Goal: Task Accomplishment & Management: Complete application form

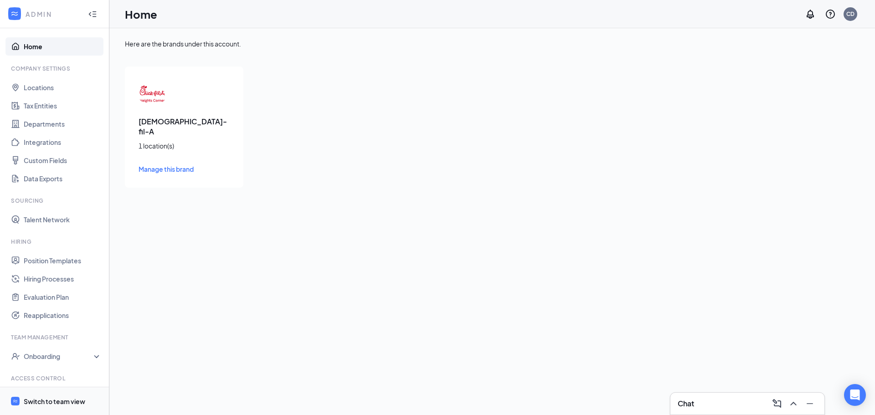
click at [55, 403] on div "Switch to team view" at bounding box center [55, 401] width 62 height 9
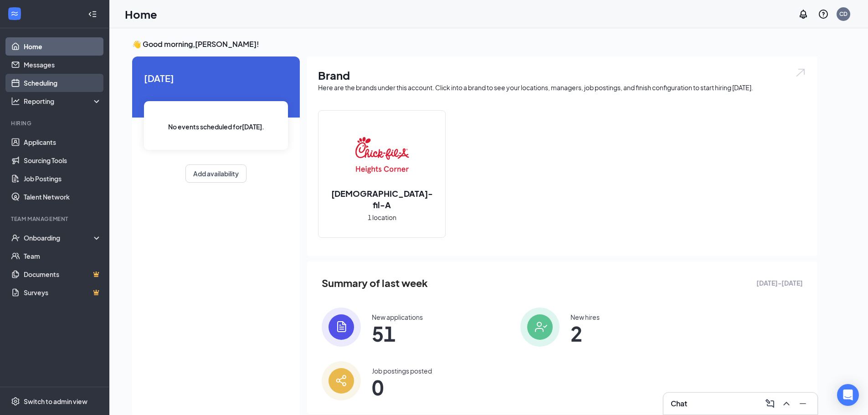
click at [53, 84] on link "Scheduling" at bounding box center [63, 83] width 78 height 18
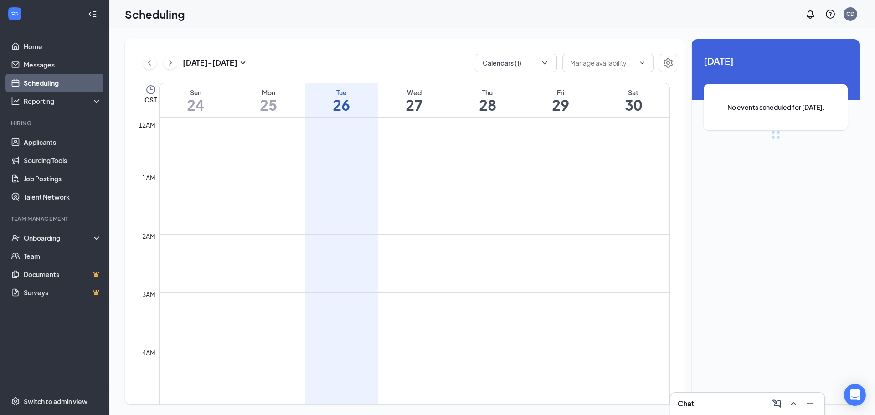
scroll to position [448, 0]
click at [168, 62] on icon "ChevronRight" at bounding box center [170, 62] width 9 height 11
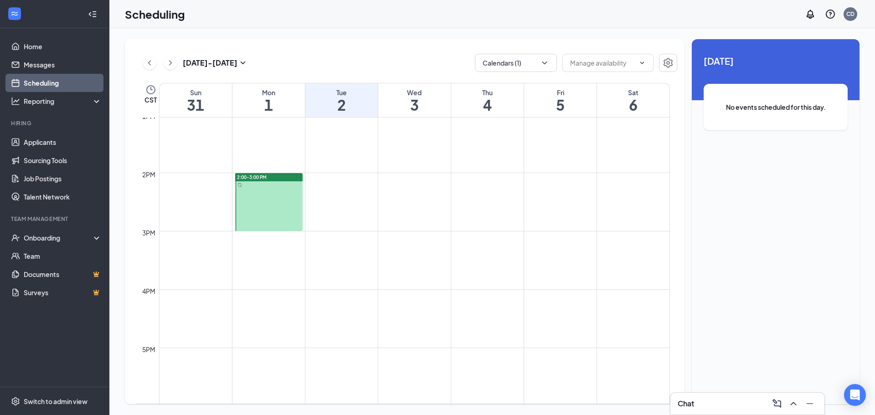
scroll to position [767, 0]
click at [258, 171] on span "2:00-3:00 PM" at bounding box center [252, 172] width 30 height 6
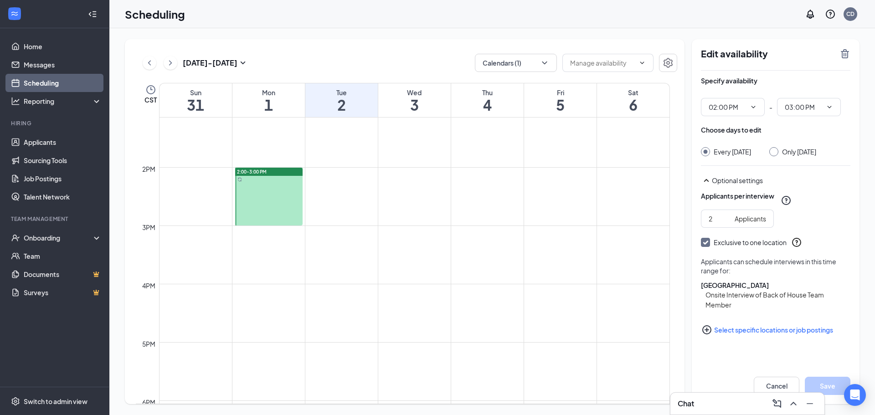
drag, startPoint x: 258, startPoint y: 171, endPoint x: 324, endPoint y: 177, distance: 66.8
click at [324, 177] on div "12am 1am 2am 3am 4am 5am 6am 7am 8am 9am 10am 11am 12pm 1pm 2pm 3pm 4pm 5pm 6pm…" at bounding box center [403, 51] width 534 height 1400
click at [263, 171] on span "2:00-3:00 PM" at bounding box center [252, 172] width 30 height 6
click at [847, 52] on icon "TrashOutline" at bounding box center [845, 53] width 8 height 9
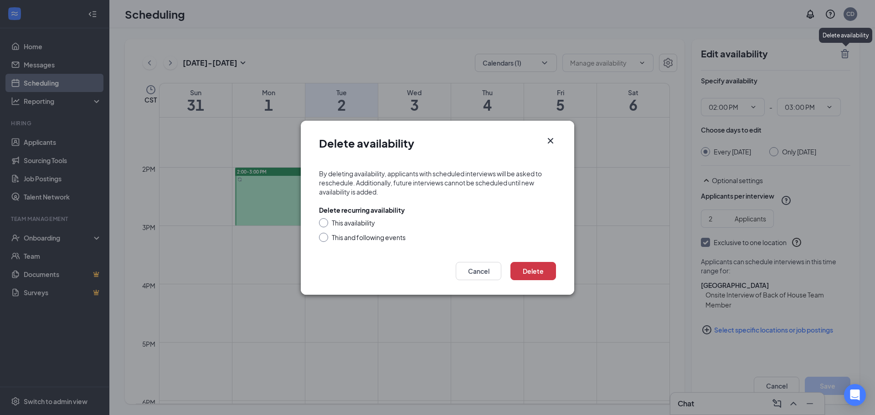
click at [350, 224] on div "This availability" at bounding box center [353, 222] width 43 height 9
click at [325, 224] on input "This availability" at bounding box center [322, 221] width 6 height 6
radio input "true"
click at [534, 271] on button "Delete" at bounding box center [533, 271] width 46 height 18
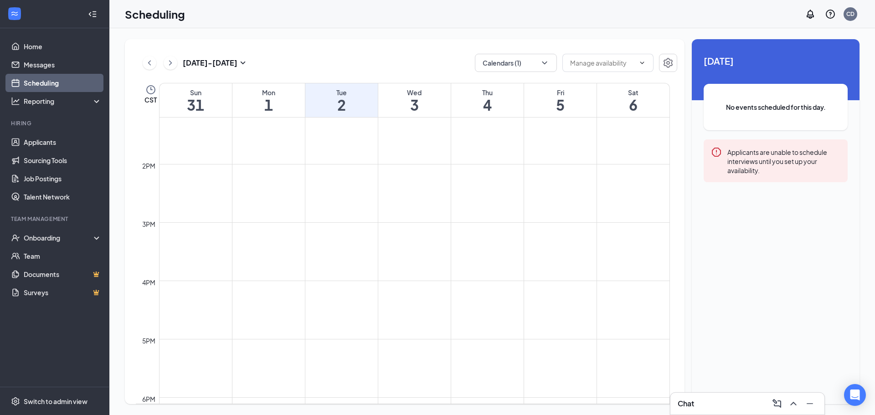
scroll to position [767, 0]
drag, startPoint x: 333, startPoint y: 168, endPoint x: 334, endPoint y: 217, distance: 49.7
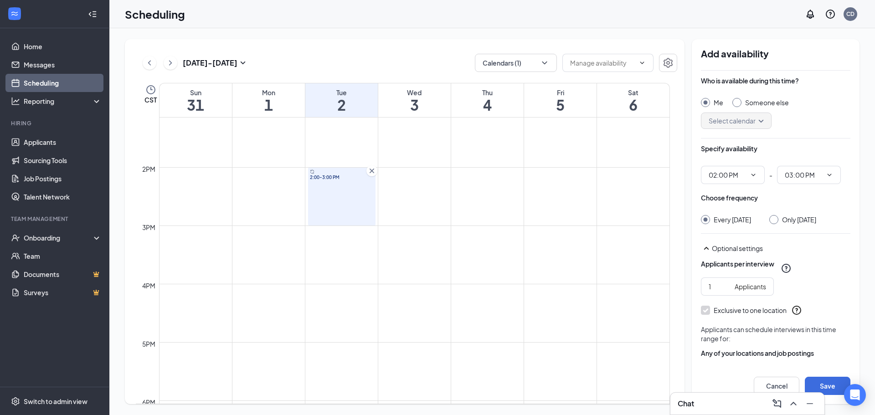
click at [776, 220] on input "Only [DATE]" at bounding box center [772, 218] width 6 height 6
radio input "true"
radio input "false"
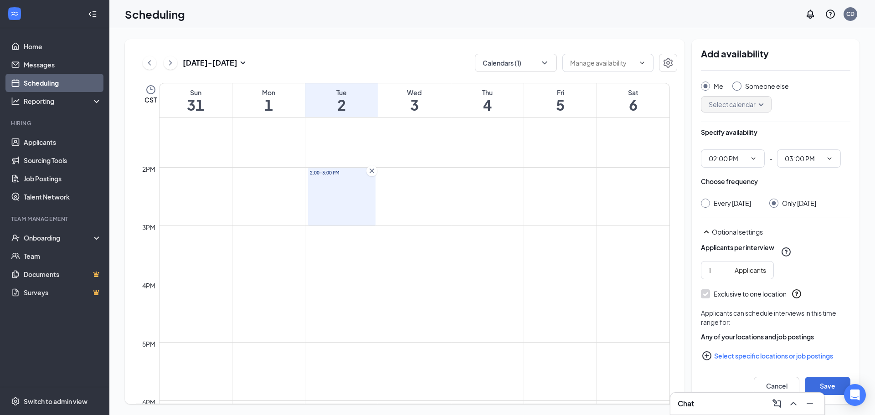
scroll to position [32, 0]
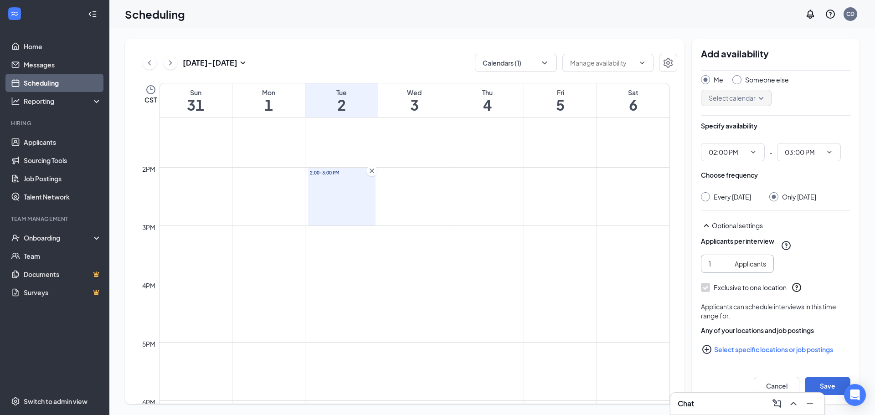
click at [715, 266] on input "1" at bounding box center [720, 264] width 22 height 10
type input "2"
click at [708, 349] on icon "PlusCircle" at bounding box center [706, 349] width 9 height 9
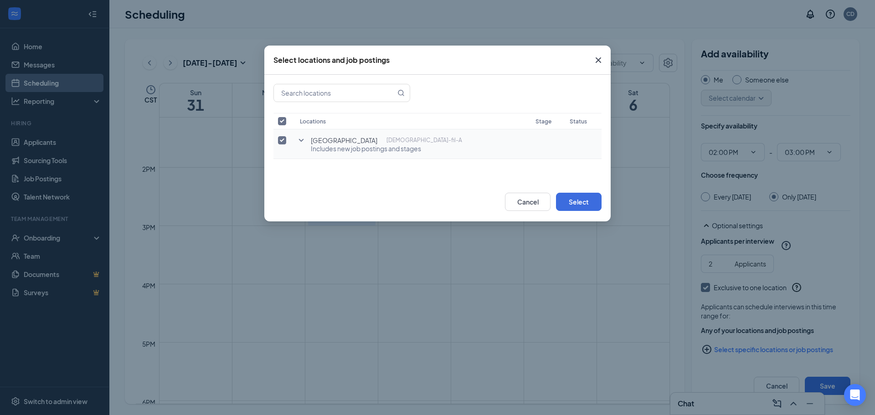
click at [304, 140] on icon "SmallChevronDown" at bounding box center [301, 140] width 11 height 11
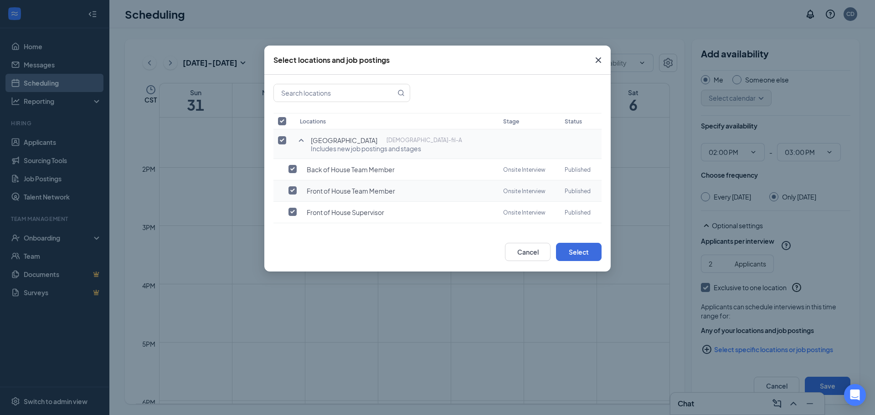
click at [293, 191] on input "checkbox" at bounding box center [292, 190] width 8 height 8
checkbox input "true"
checkbox input "false"
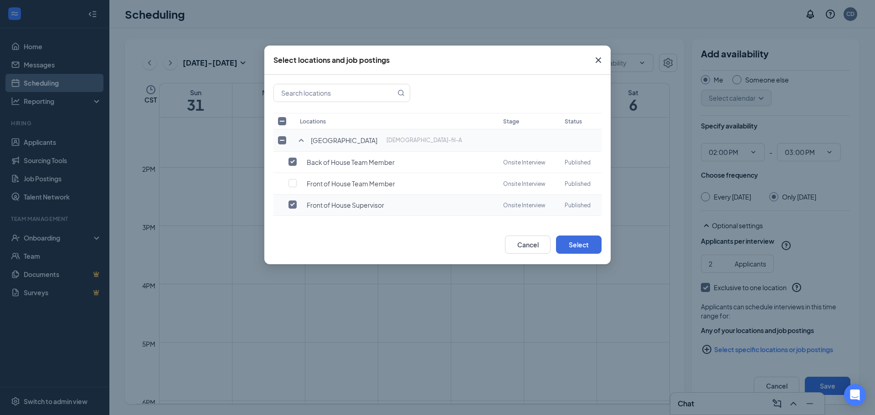
click at [292, 203] on input "checkbox" at bounding box center [292, 205] width 8 height 8
checkbox input "false"
click at [577, 244] on button "Select" at bounding box center [579, 245] width 46 height 18
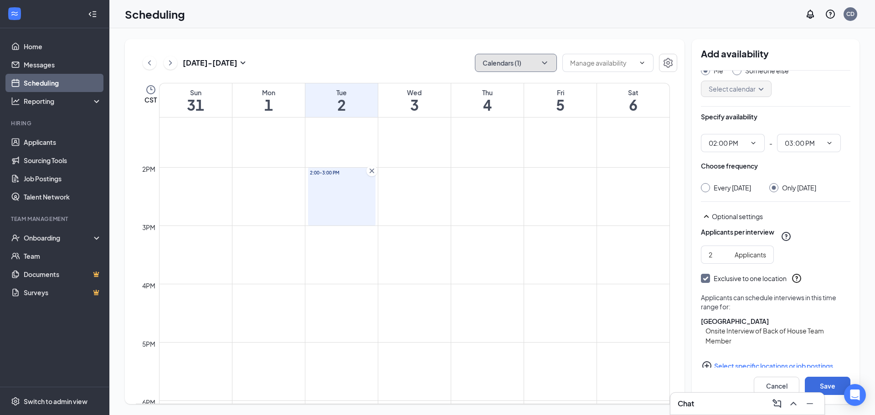
click at [547, 63] on icon "ChevronDown" at bounding box center [544, 62] width 9 height 9
click at [488, 147] on input "[PERSON_NAME]" at bounding box center [514, 143] width 65 height 9
checkbox input "true"
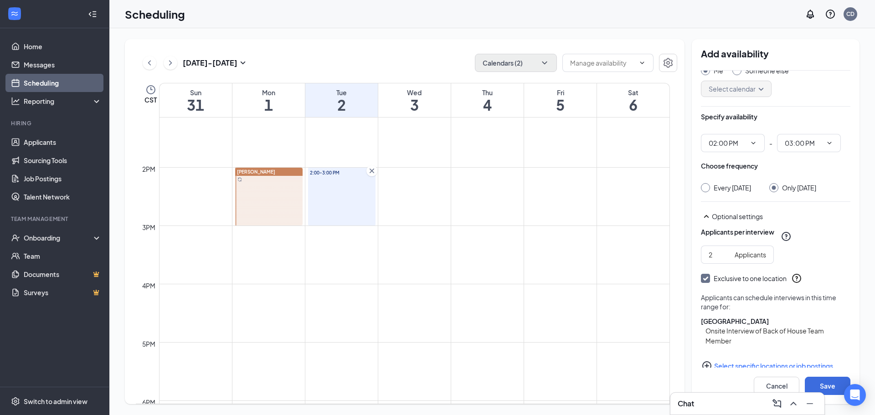
click at [276, 171] on div "[PERSON_NAME]" at bounding box center [268, 172] width 67 height 8
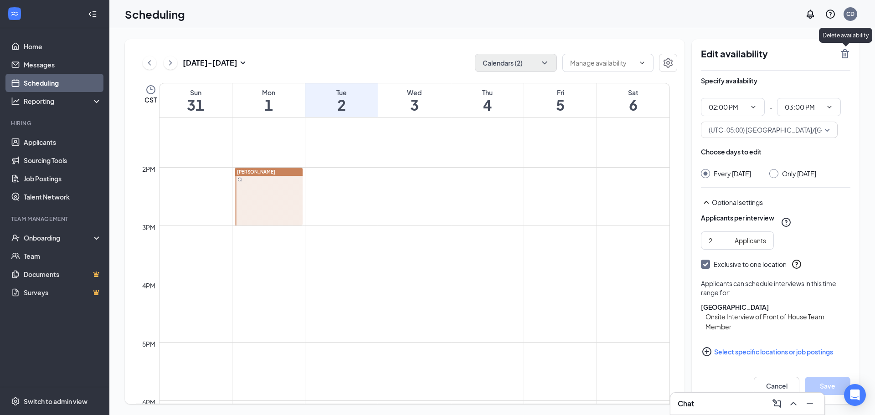
click at [840, 53] on icon "TrashOutline" at bounding box center [845, 53] width 11 height 11
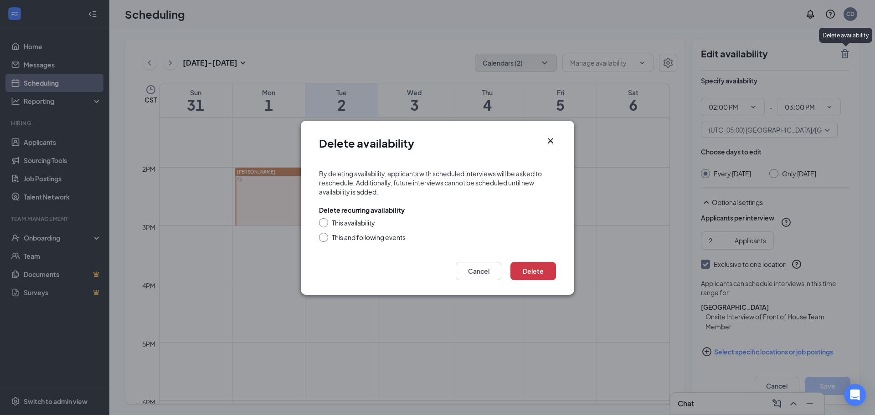
click at [325, 222] on input "This availability" at bounding box center [322, 221] width 6 height 6
radio input "true"
click at [534, 273] on button "Delete" at bounding box center [533, 271] width 46 height 18
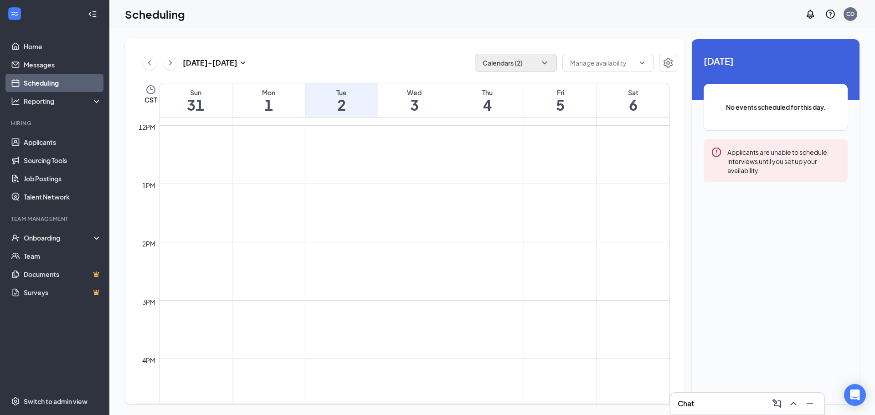
scroll to position [676, 0]
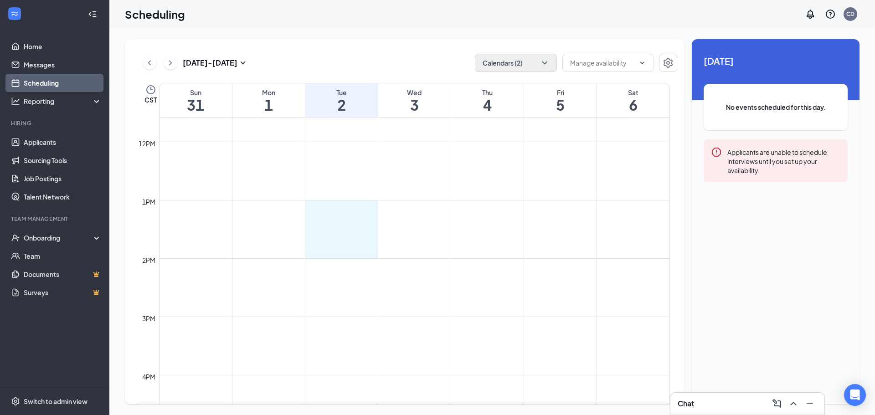
drag, startPoint x: 346, startPoint y: 206, endPoint x: 344, endPoint y: 246, distance: 40.2
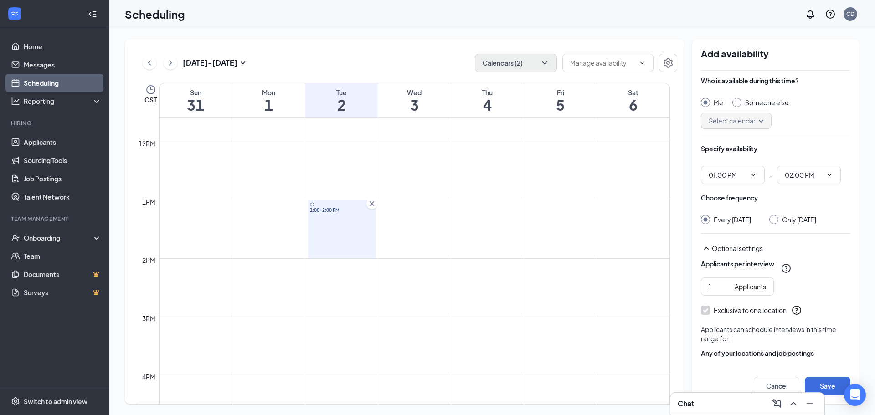
click at [737, 100] on input "Someone else" at bounding box center [735, 101] width 6 height 6
radio input "true"
radio input "false"
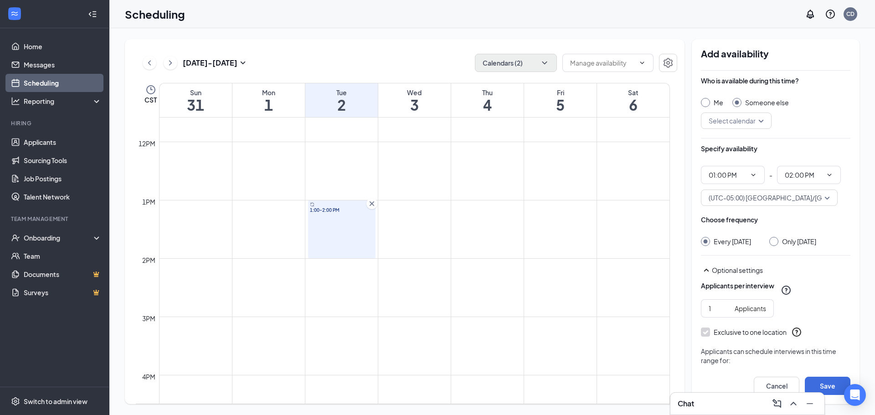
click at [766, 122] on div "Select calendar" at bounding box center [736, 121] width 71 height 16
click at [745, 165] on span "[PERSON_NAME] Calendar" at bounding box center [748, 166] width 81 height 10
click at [751, 173] on icon "ChevronDown" at bounding box center [753, 174] width 7 height 7
click at [731, 233] on div "02:00 PM" at bounding box center [721, 231] width 27 height 10
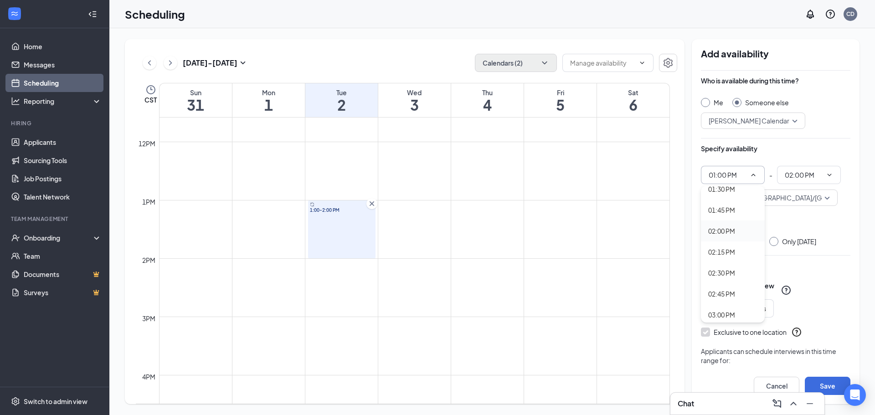
type input "02:00 PM"
type input "03:00 PM"
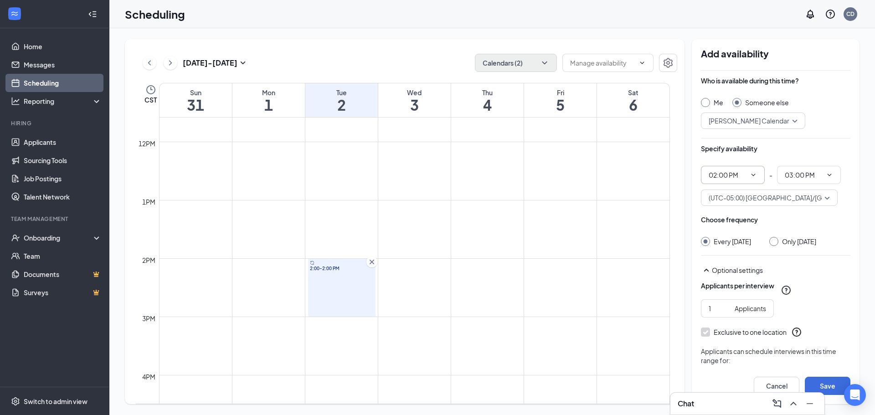
click at [776, 243] on div at bounding box center [773, 241] width 9 height 9
click at [776, 242] on input "Only [DATE]" at bounding box center [772, 240] width 6 height 6
radio input "true"
radio input "false"
click at [715, 314] on input "1" at bounding box center [720, 309] width 22 height 10
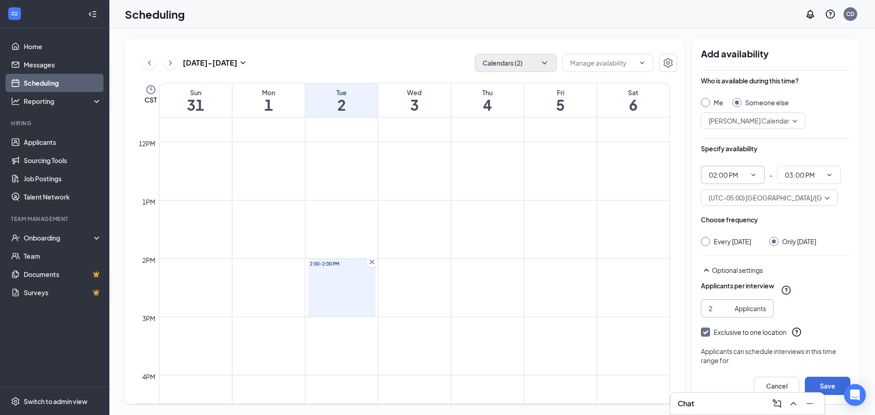
type input "2"
click at [808, 299] on div "Applicants per interview" at bounding box center [775, 290] width 149 height 18
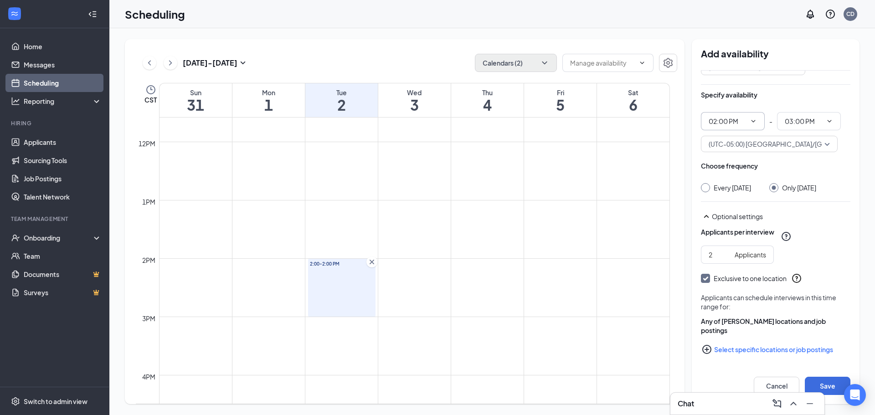
scroll to position [63, 0]
click at [708, 350] on icon "PlusCircle" at bounding box center [706, 349] width 9 height 9
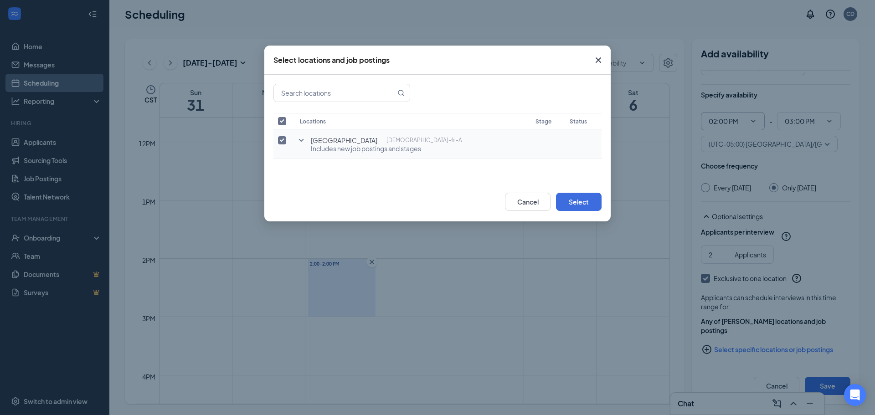
click at [299, 141] on icon "SmallChevronDown" at bounding box center [301, 140] width 11 height 11
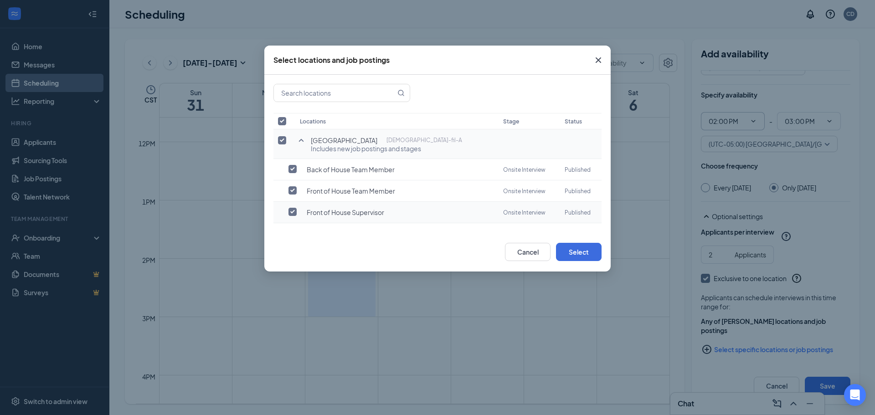
click at [294, 212] on input "checkbox" at bounding box center [292, 212] width 8 height 8
checkbox input "true"
checkbox input "false"
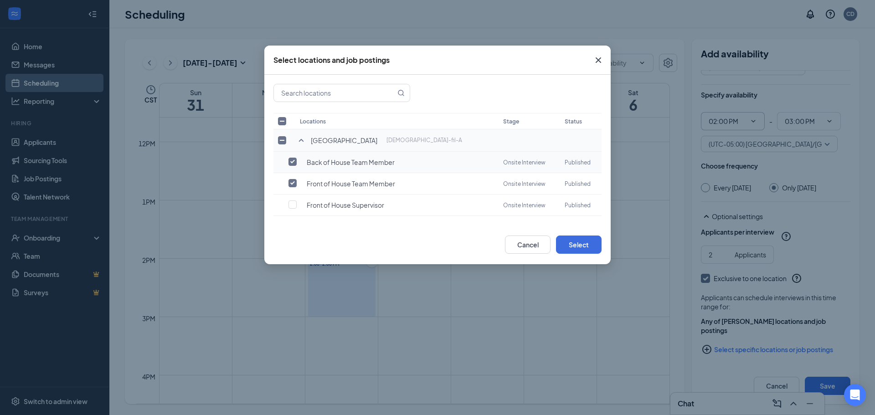
click at [296, 160] on input "checkbox" at bounding box center [292, 162] width 8 height 8
checkbox input "false"
click at [579, 244] on button "Select" at bounding box center [579, 245] width 46 height 18
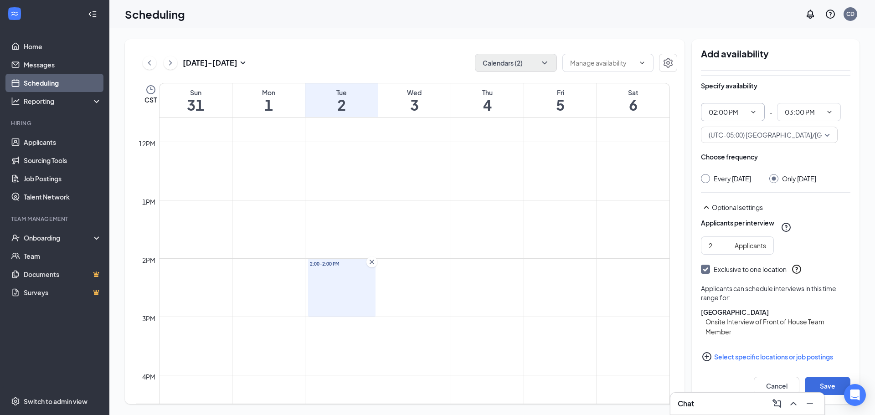
click at [431, 299] on td at bounding box center [414, 295] width 511 height 15
click at [547, 62] on icon "ChevronDown" at bounding box center [544, 62] width 9 height 9
click at [539, 257] on td at bounding box center [414, 251] width 511 height 15
click at [545, 65] on icon "ChevronDown" at bounding box center [544, 62] width 9 height 9
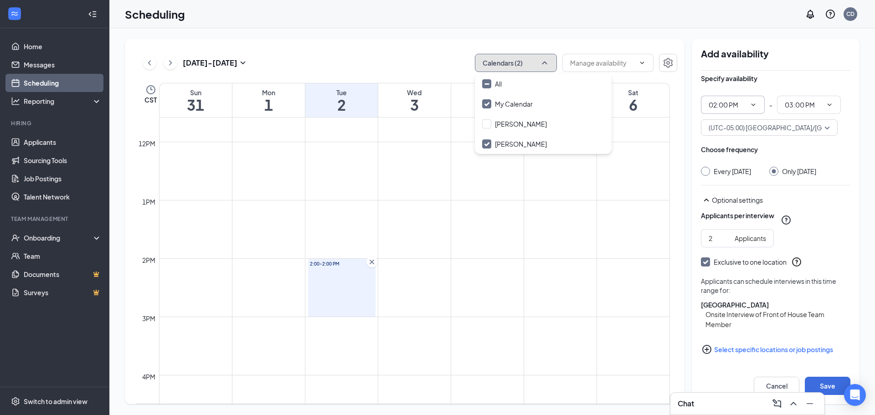
scroll to position [79, 0]
click at [829, 384] on button "Save" at bounding box center [828, 386] width 46 height 18
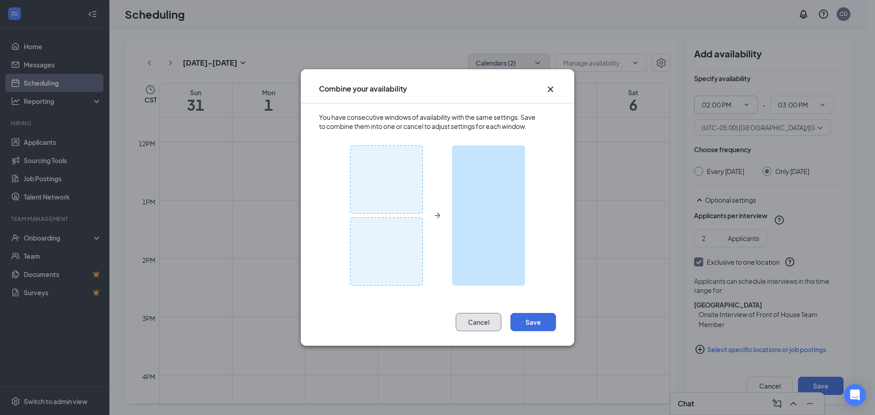
click at [482, 324] on button "Cancel" at bounding box center [479, 322] width 46 height 18
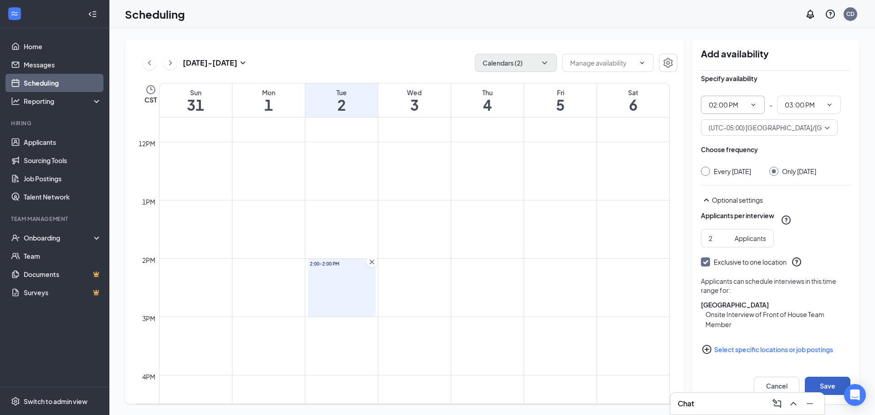
click at [345, 285] on div "2:00-2:00 PM" at bounding box center [341, 288] width 67 height 58
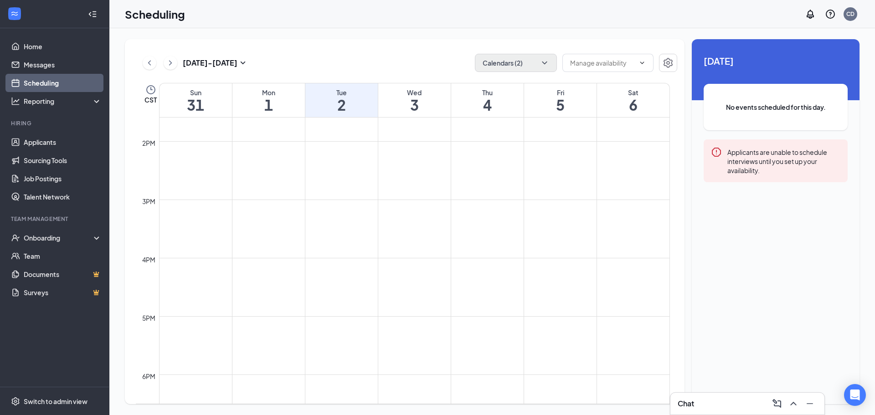
scroll to position [721, 0]
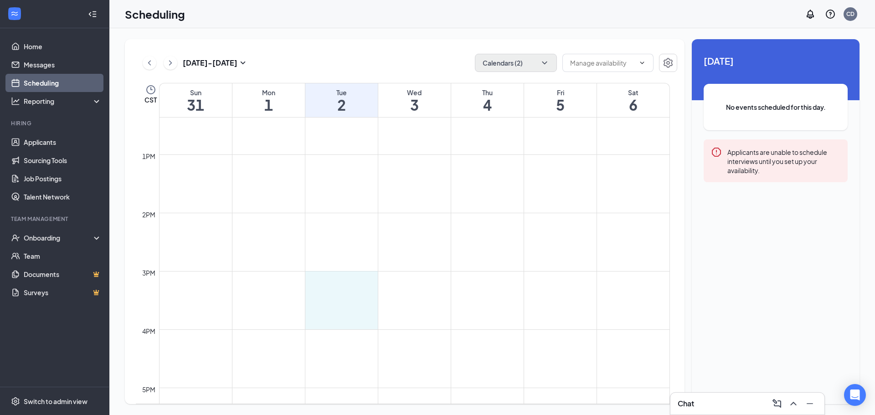
drag, startPoint x: 339, startPoint y: 276, endPoint x: 340, endPoint y: 325, distance: 49.7
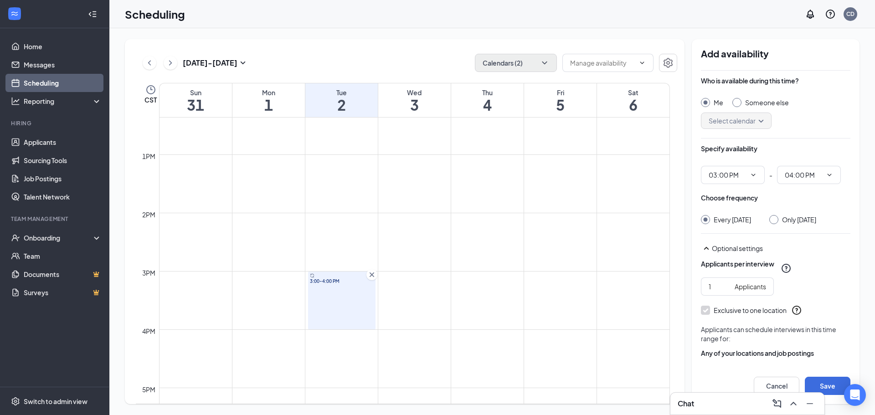
click at [738, 103] on input "Someone else" at bounding box center [735, 101] width 6 height 6
radio input "true"
radio input "false"
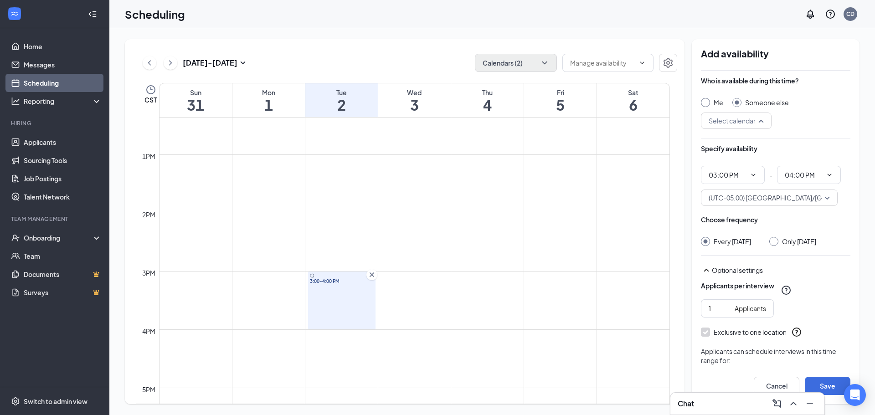
click at [766, 119] on div "Select calendar" at bounding box center [736, 121] width 71 height 16
click at [747, 164] on span "[PERSON_NAME] Calendar" at bounding box center [748, 166] width 81 height 10
click at [754, 175] on icon "ChevronDown" at bounding box center [753, 174] width 7 height 7
click at [715, 177] on input "03:00 PM" at bounding box center [727, 175] width 37 height 10
click at [718, 176] on input "03:00 PM" at bounding box center [727, 175] width 37 height 10
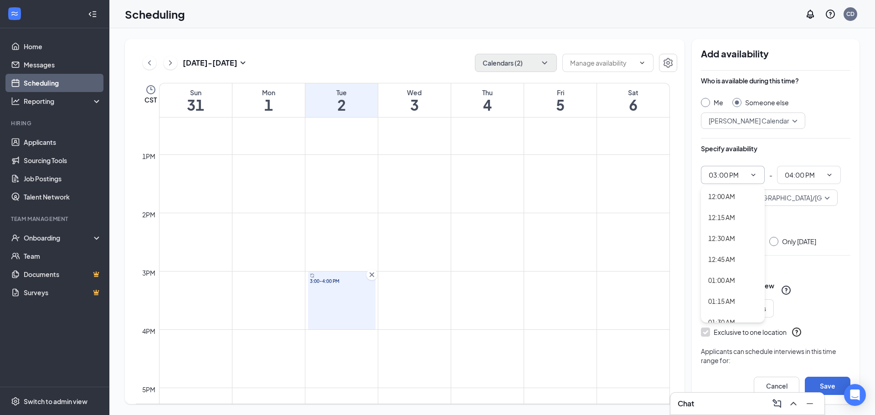
click at [370, 273] on icon "Cross" at bounding box center [371, 274] width 9 height 9
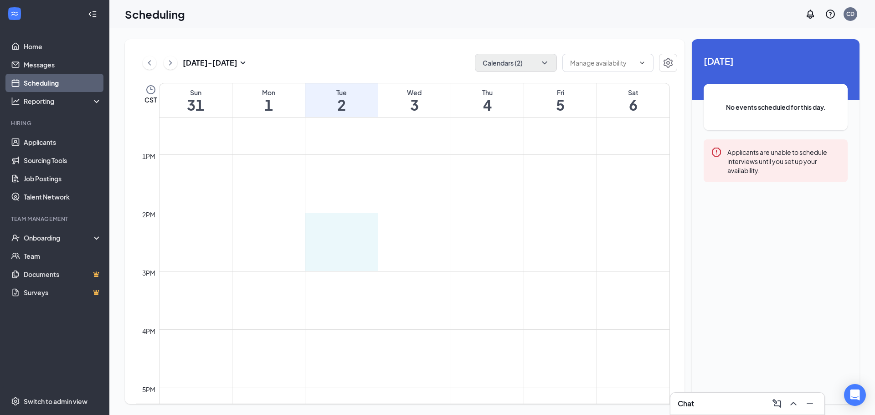
drag, startPoint x: 367, startPoint y: 219, endPoint x: 366, endPoint y: 263, distance: 44.2
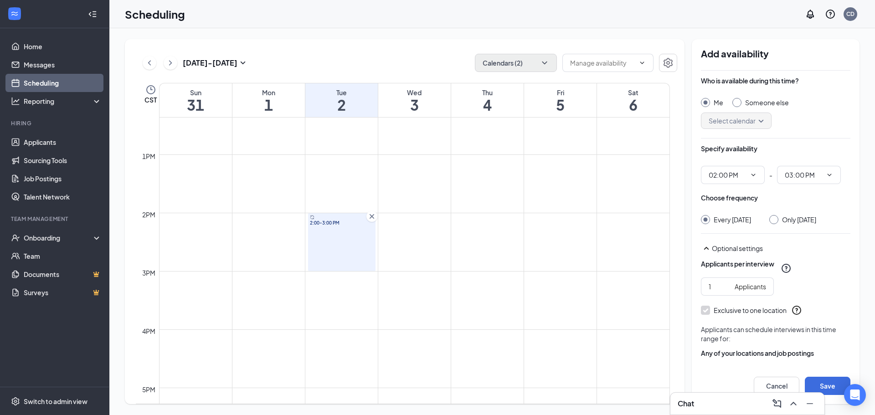
click at [738, 102] on input "Someone else" at bounding box center [735, 101] width 6 height 6
radio input "true"
radio input "false"
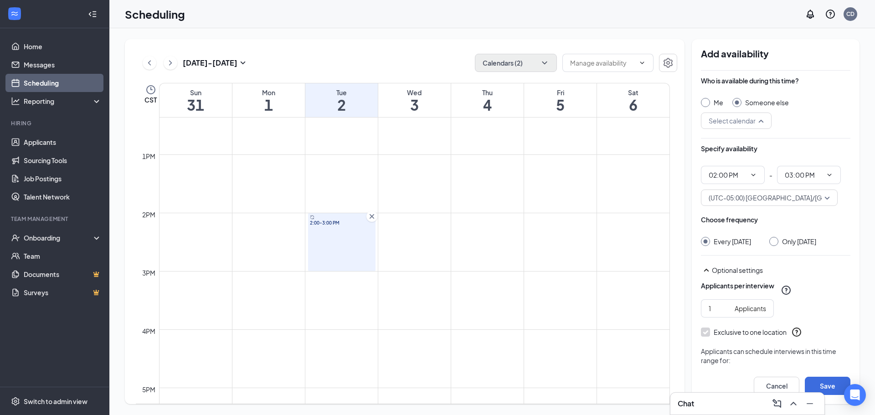
click at [763, 122] on div "Select calendar" at bounding box center [736, 121] width 71 height 16
click at [736, 164] on span "[PERSON_NAME] Calendar" at bounding box center [748, 166] width 81 height 10
click at [776, 242] on input "Only [DATE]" at bounding box center [772, 240] width 6 height 6
radio input "true"
radio input "false"
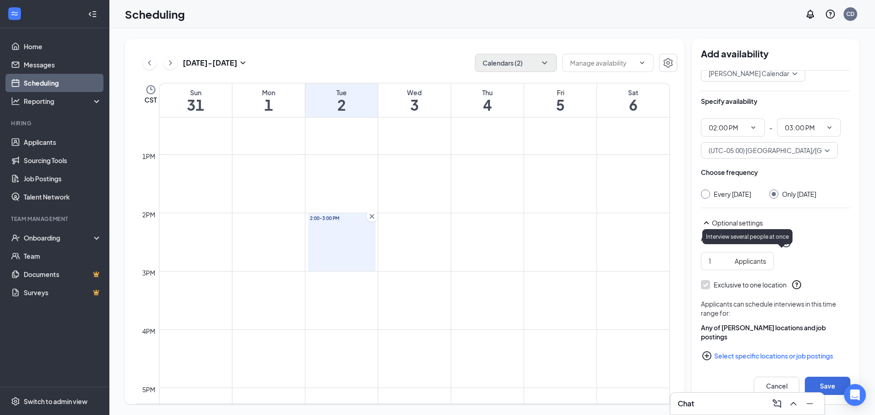
scroll to position [63, 0]
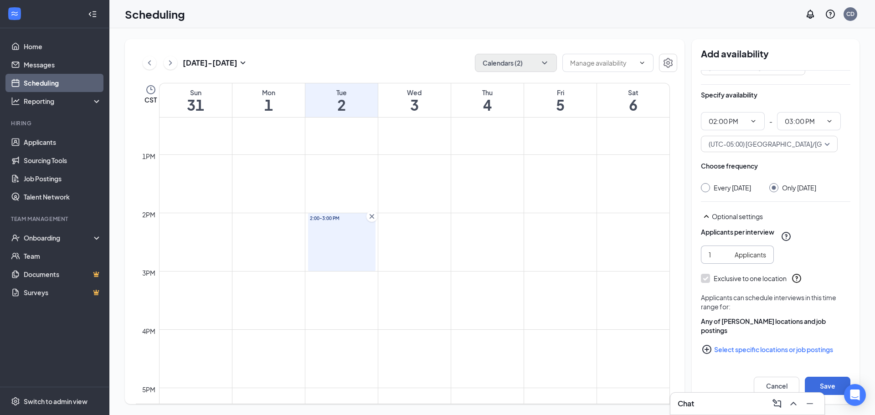
click at [716, 253] on input "1" at bounding box center [720, 255] width 22 height 10
type input "2"
click at [703, 349] on icon "PlusCircle" at bounding box center [706, 349] width 9 height 9
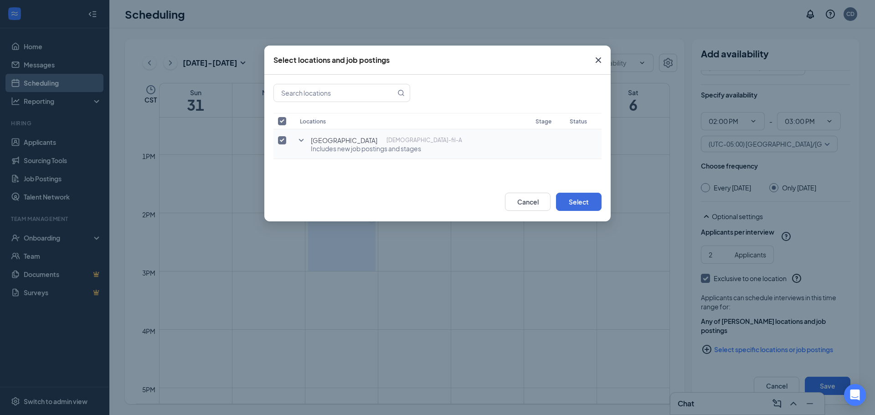
click at [298, 141] on icon "SmallChevronDown" at bounding box center [301, 140] width 11 height 11
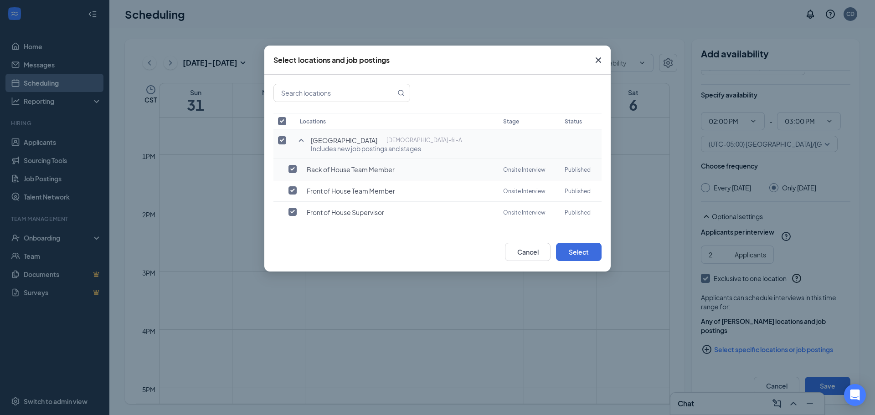
click at [292, 170] on input "checkbox" at bounding box center [292, 169] width 8 height 8
checkbox input "true"
checkbox input "false"
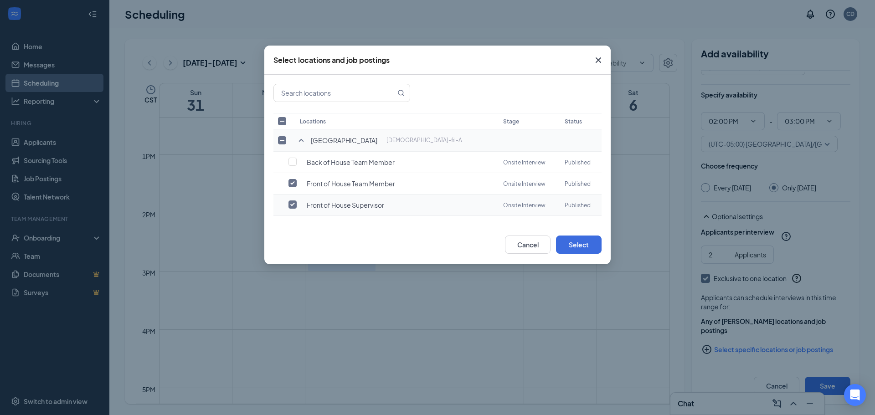
click at [294, 204] on input "checkbox" at bounding box center [292, 205] width 8 height 8
checkbox input "false"
click at [580, 241] on button "Select" at bounding box center [579, 245] width 46 height 18
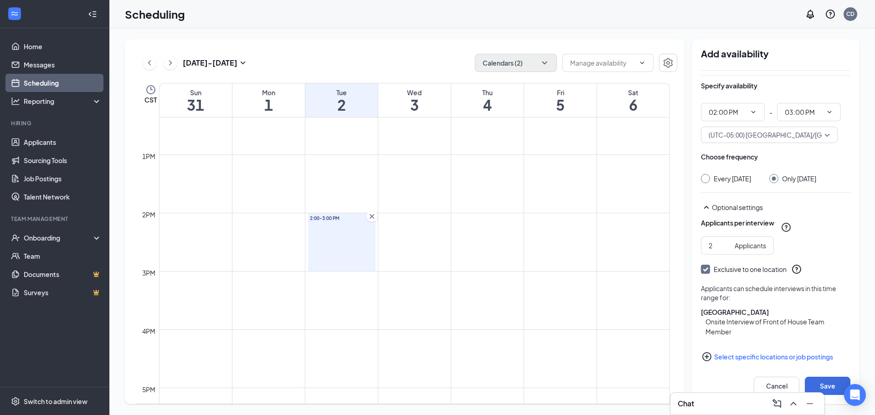
scroll to position [79, 0]
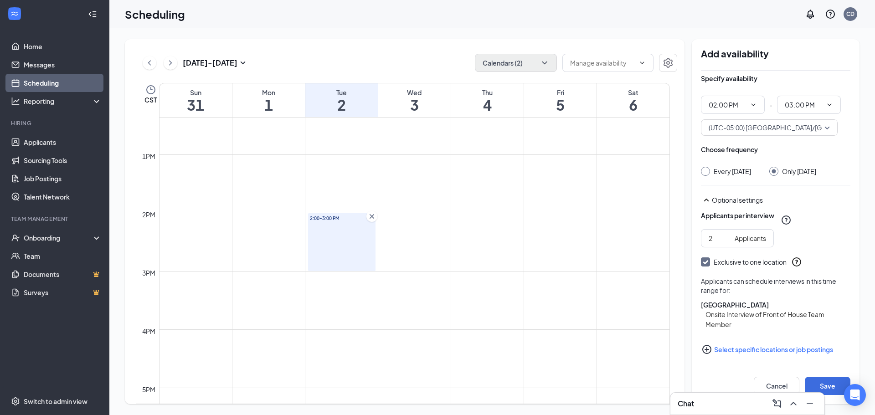
click at [706, 350] on icon "PlusCircle" at bounding box center [706, 349] width 9 height 9
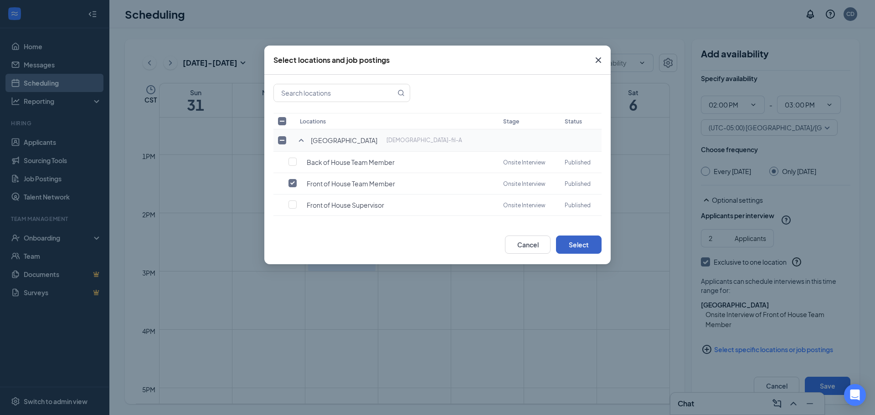
click at [580, 246] on button "Select" at bounding box center [579, 245] width 46 height 18
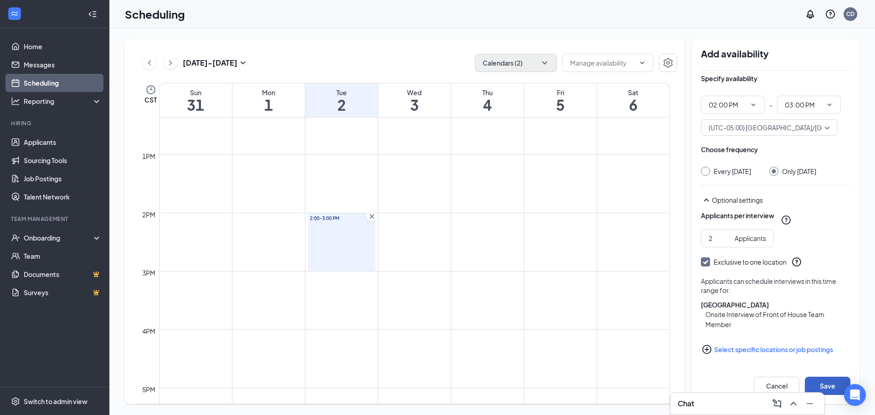
click at [834, 381] on button "Save" at bounding box center [828, 386] width 46 height 18
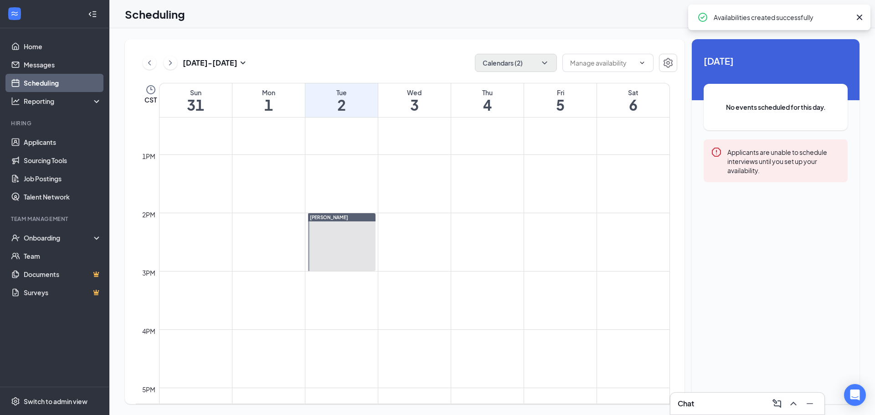
click at [397, 237] on td at bounding box center [414, 234] width 511 height 15
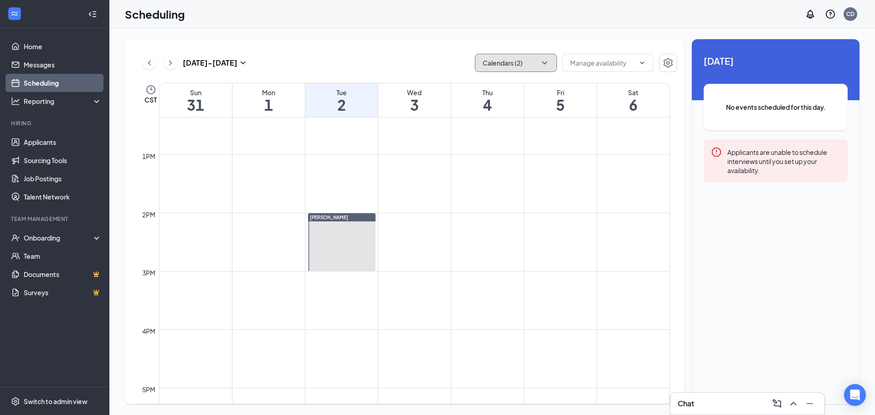
click at [545, 60] on icon "ChevronDown" at bounding box center [544, 62] width 9 height 9
click at [484, 142] on input "[PERSON_NAME]" at bounding box center [514, 143] width 65 height 9
checkbox input "false"
click at [457, 212] on td at bounding box center [414, 205] width 511 height 15
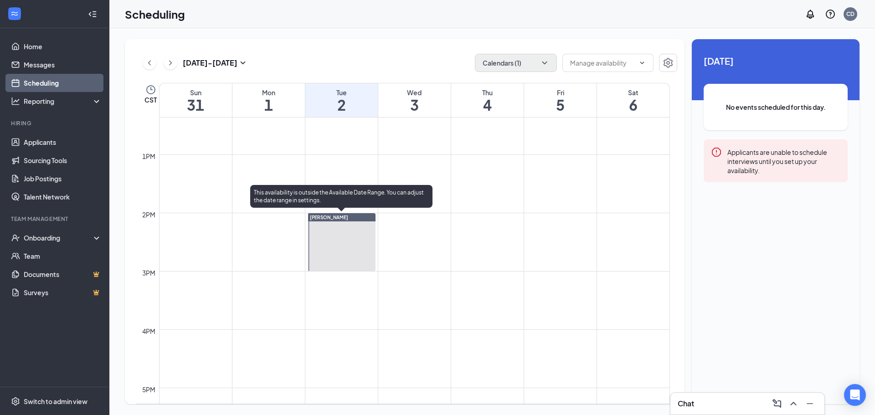
drag, startPoint x: 376, startPoint y: 216, endPoint x: 369, endPoint y: 267, distance: 51.4
click at [369, 267] on div "[PERSON_NAME]" at bounding box center [341, 242] width 70 height 58
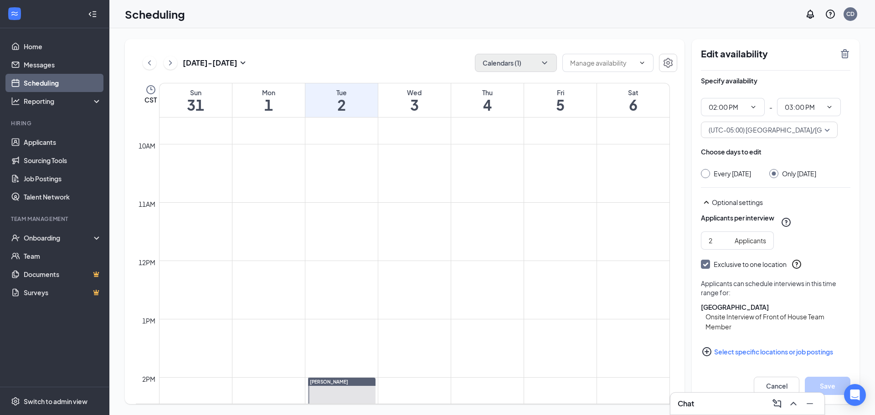
scroll to position [767, 0]
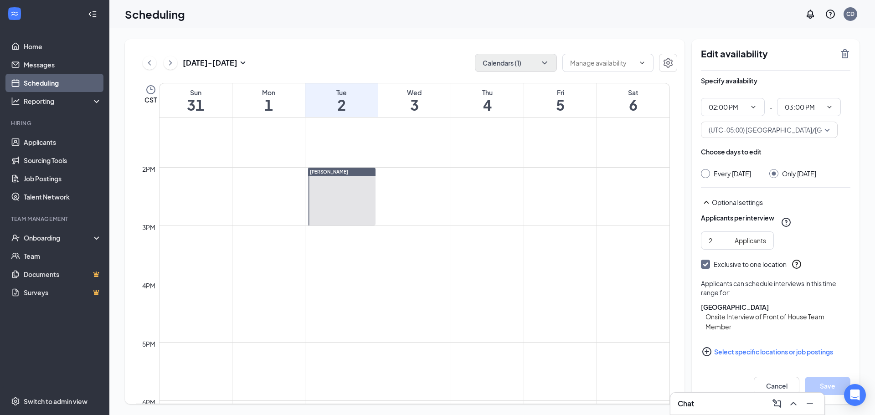
click at [393, 254] on td at bounding box center [414, 247] width 511 height 15
drag, startPoint x: 144, startPoint y: 62, endPoint x: 166, endPoint y: 65, distance: 22.0
click at [144, 62] on button at bounding box center [150, 63] width 14 height 14
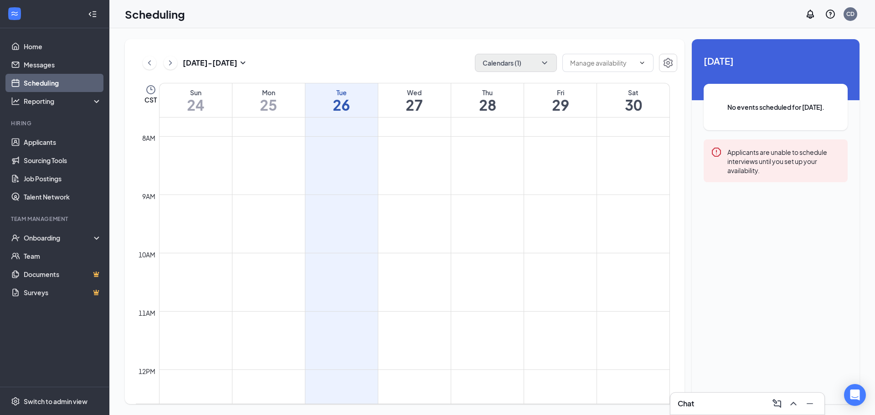
scroll to position [767, 0]
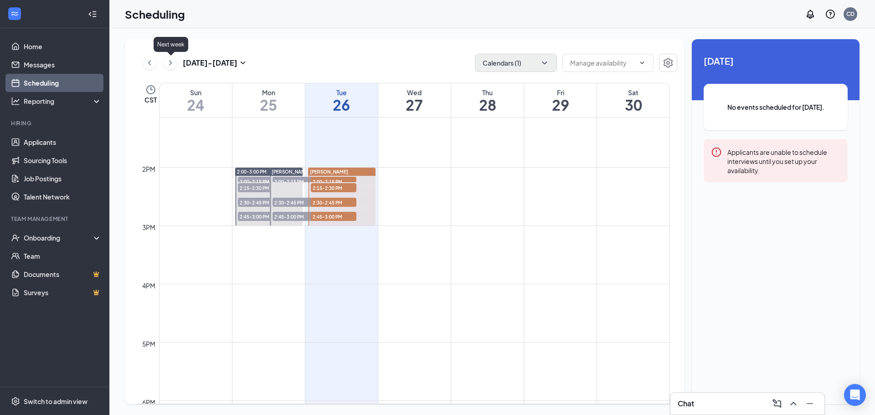
click at [174, 62] on icon "ChevronRight" at bounding box center [170, 62] width 9 height 11
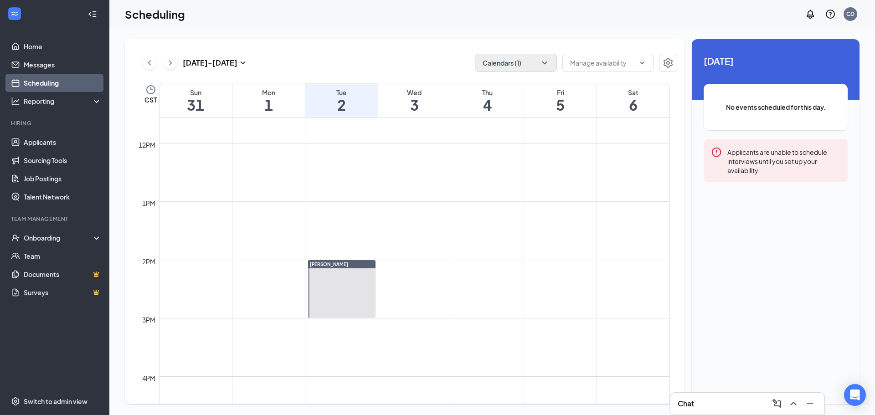
scroll to position [676, 0]
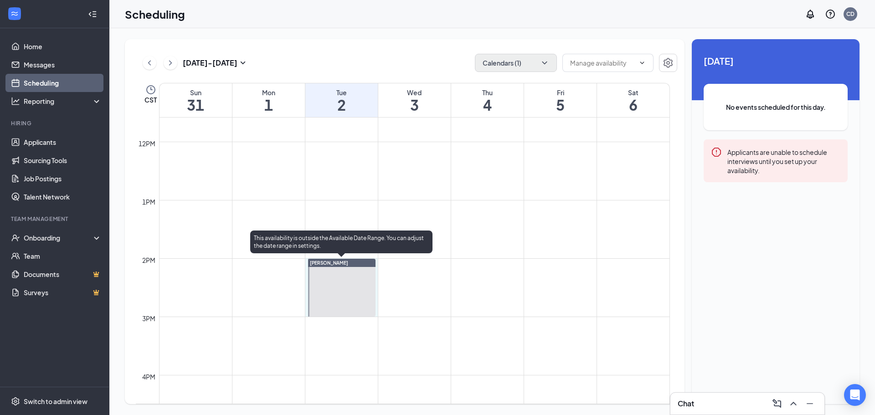
drag, startPoint x: 377, startPoint y: 263, endPoint x: 377, endPoint y: 312, distance: 49.2
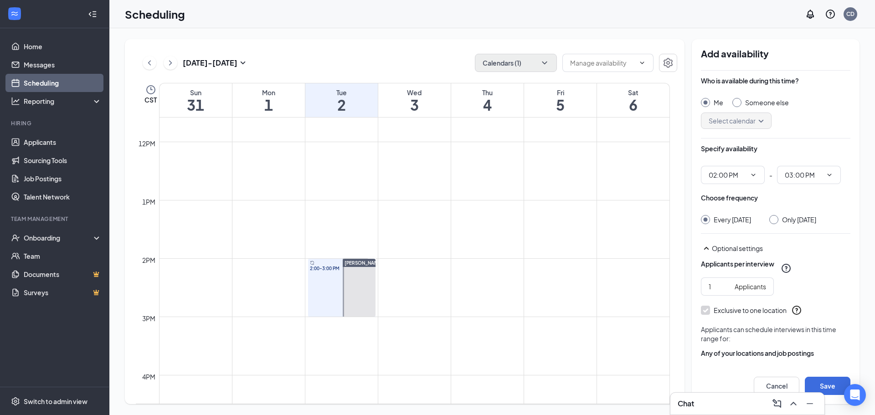
click at [774, 220] on input "Only [DATE]" at bounding box center [772, 218] width 6 height 6
radio input "true"
radio input "false"
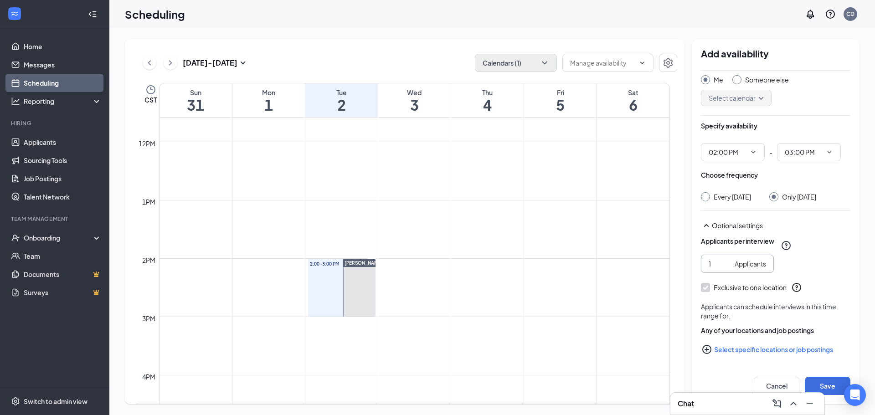
click at [721, 267] on input "1" at bounding box center [720, 264] width 22 height 10
type input "2"
click at [705, 348] on icon "PlusCircle" at bounding box center [706, 349] width 11 height 11
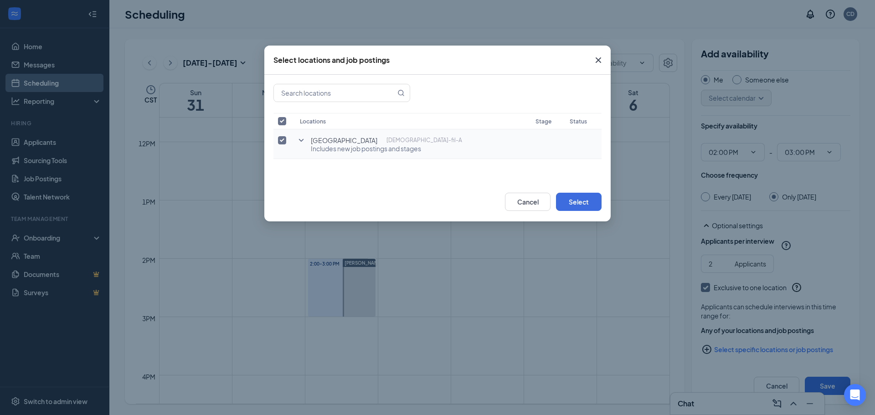
click at [303, 139] on icon "SmallChevronDown" at bounding box center [301, 140] width 5 height 3
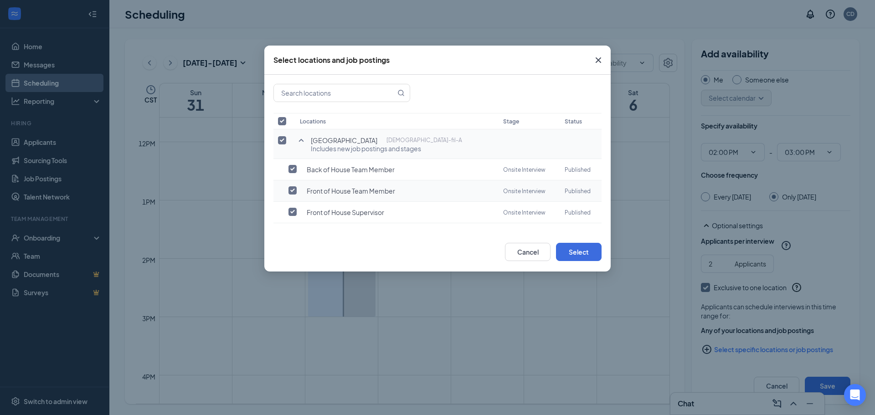
click at [294, 191] on input "checkbox" at bounding box center [292, 190] width 8 height 8
checkbox input "true"
checkbox input "false"
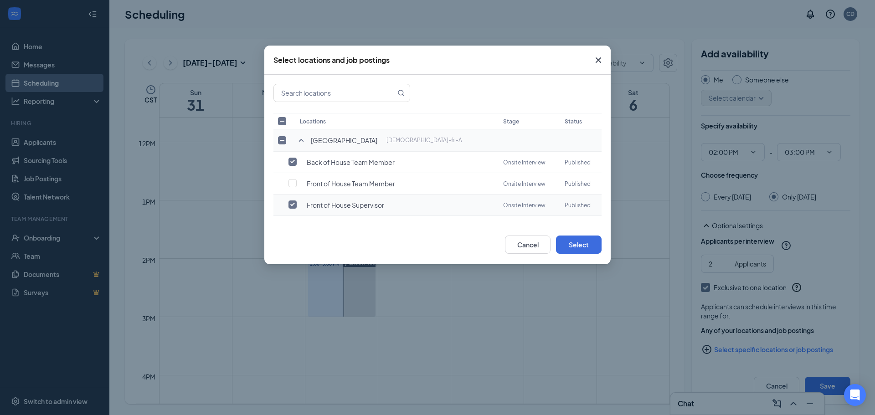
click at [292, 206] on input "checkbox" at bounding box center [292, 205] width 8 height 8
checkbox input "false"
click at [581, 249] on button "Select" at bounding box center [579, 245] width 46 height 18
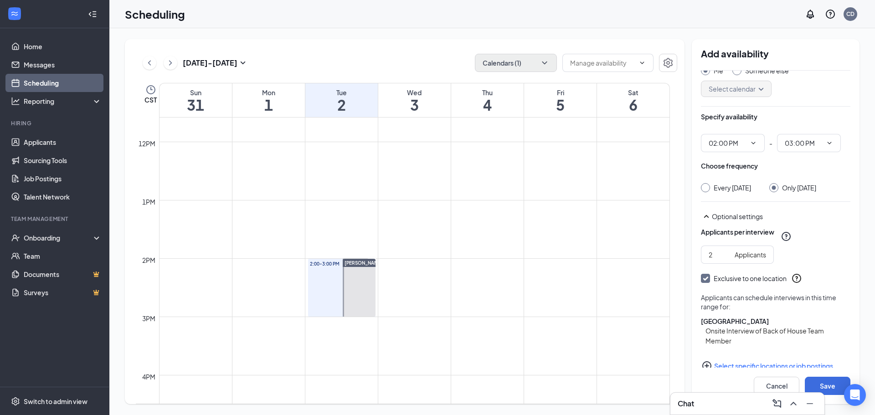
scroll to position [57, 0]
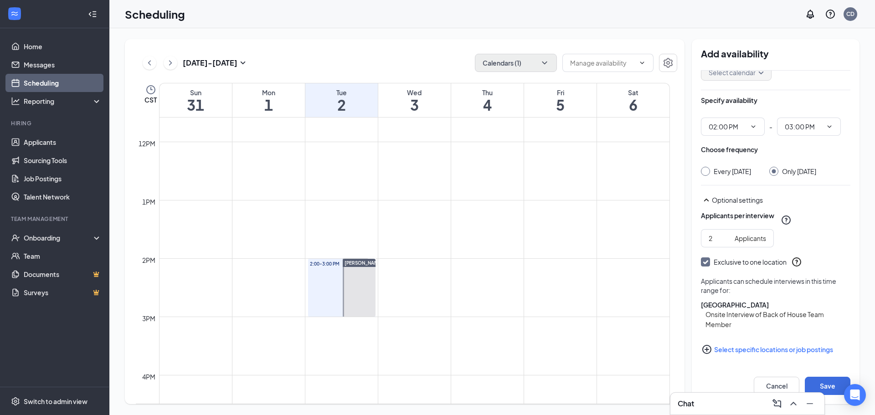
click at [709, 349] on icon "PlusCircle" at bounding box center [706, 349] width 11 height 11
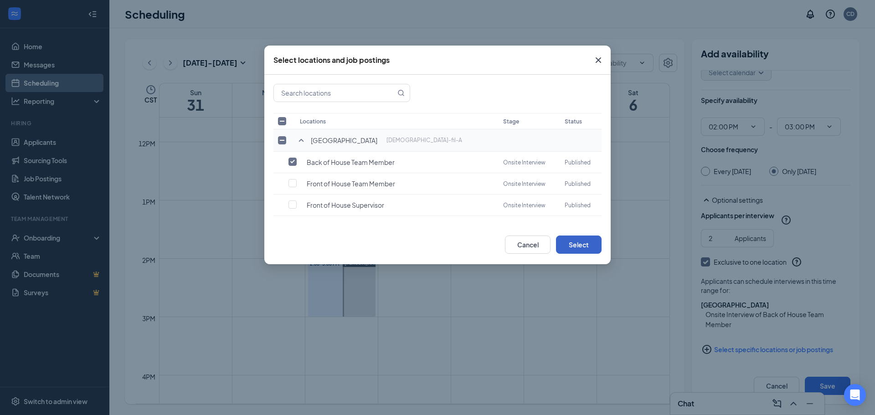
click at [593, 244] on button "Select" at bounding box center [579, 245] width 46 height 18
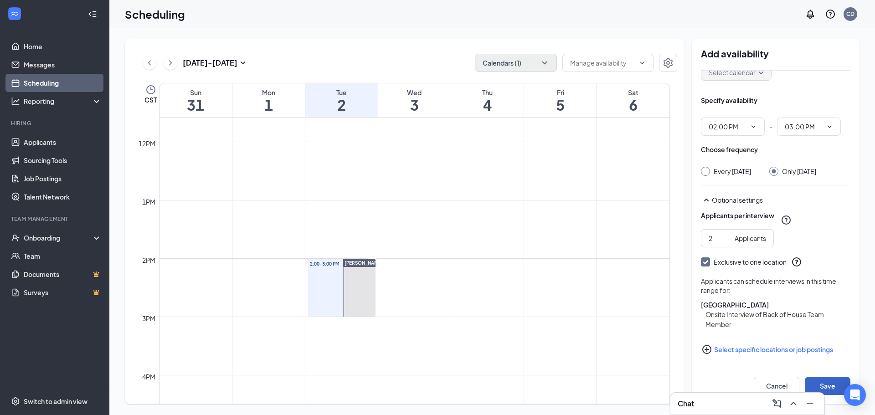
click at [831, 382] on button "Save" at bounding box center [828, 386] width 46 height 18
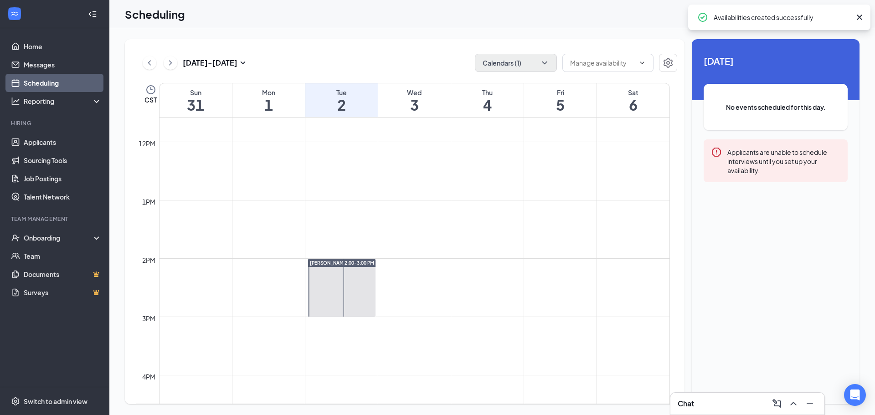
click at [420, 292] on td at bounding box center [414, 295] width 511 height 15
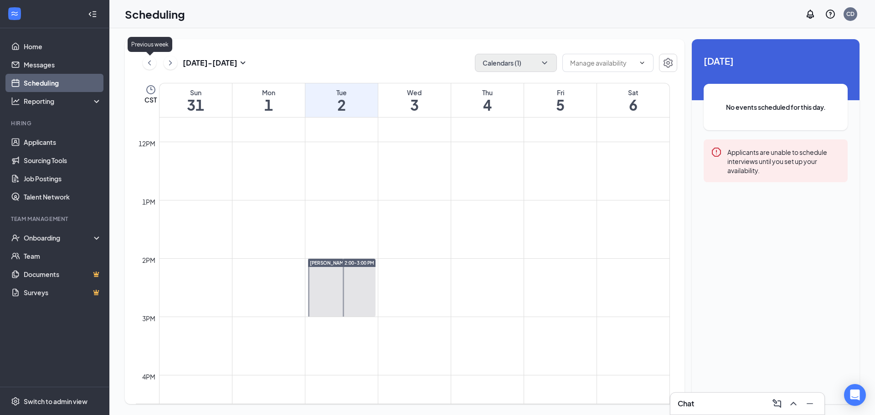
click at [150, 62] on icon "ChevronLeft" at bounding box center [149, 62] width 9 height 11
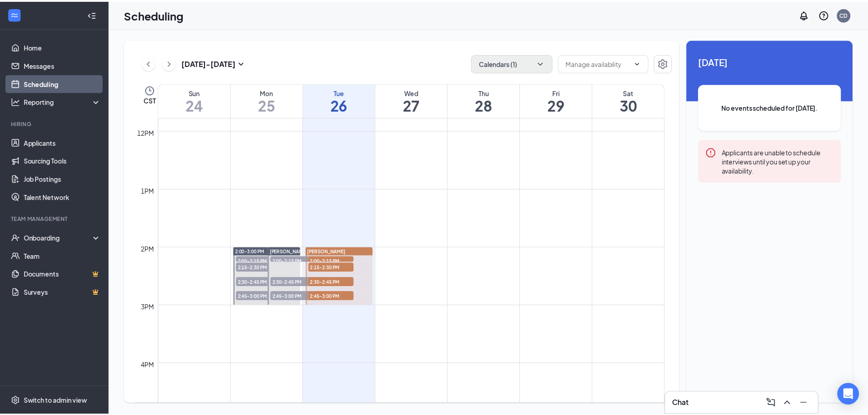
scroll to position [767, 0]
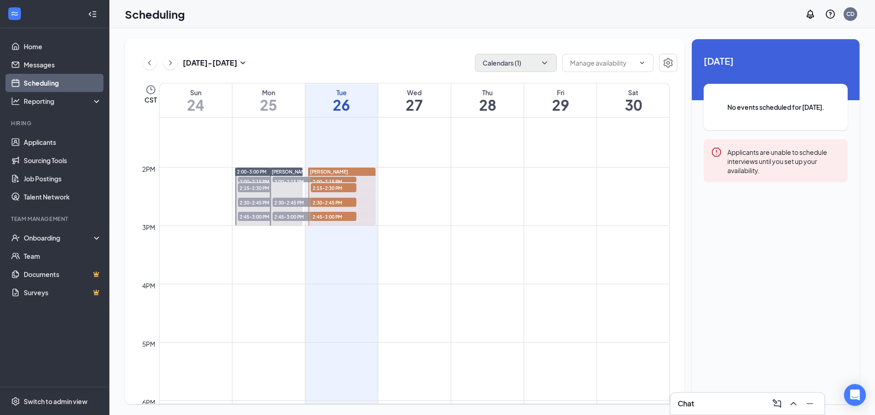
click at [293, 181] on span "2:00-2:15 PM" at bounding box center [296, 181] width 46 height 9
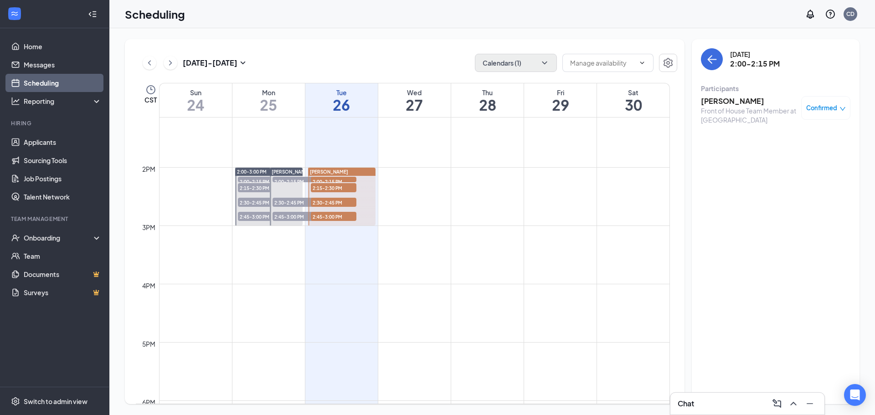
click at [835, 108] on span "Confirmed" at bounding box center [821, 107] width 31 height 9
click at [804, 169] on span "Mark as no-show" at bounding box center [799, 169] width 51 height 10
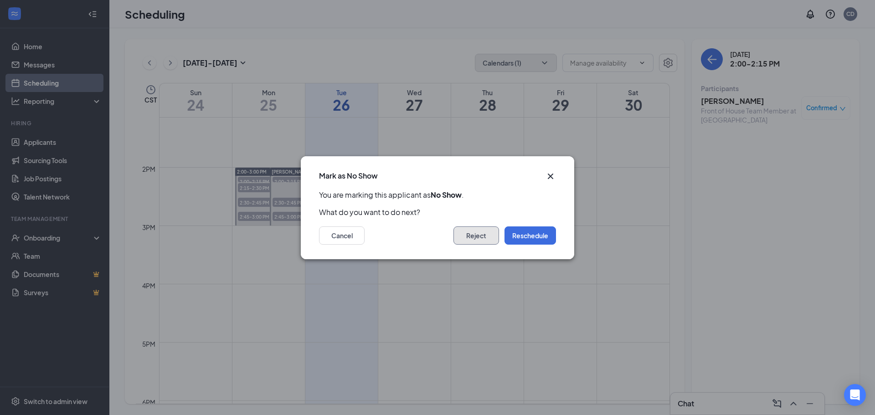
click at [479, 235] on button "Reject" at bounding box center [476, 236] width 46 height 18
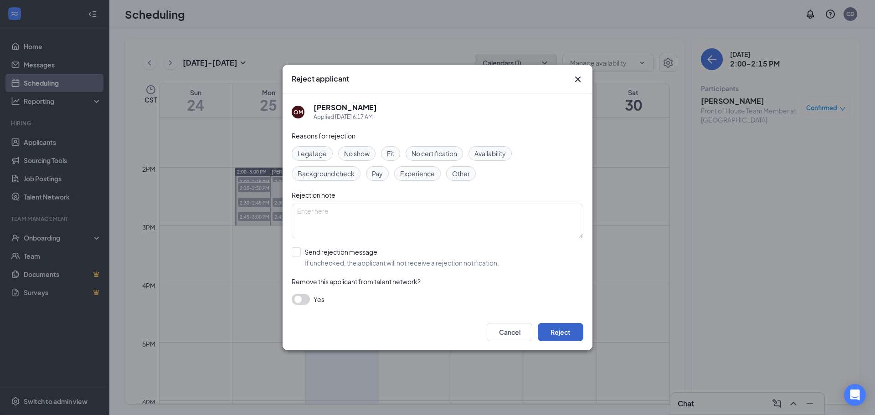
click at [558, 329] on button "Reject" at bounding box center [561, 332] width 46 height 18
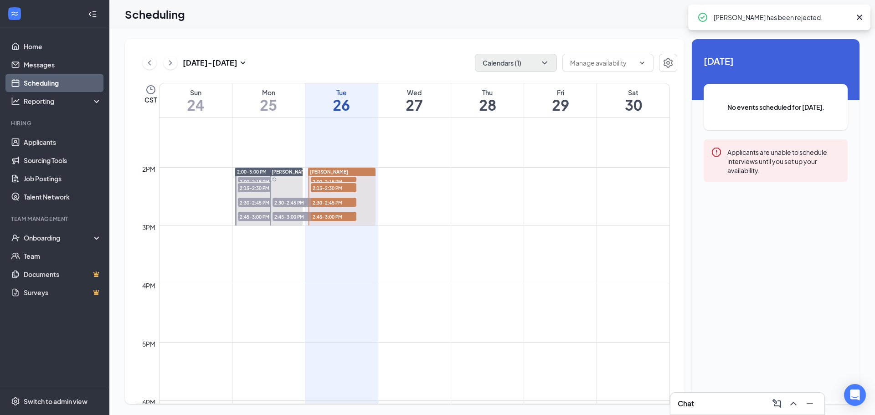
click at [280, 203] on span "2:30-2:45 PM" at bounding box center [296, 202] width 46 height 9
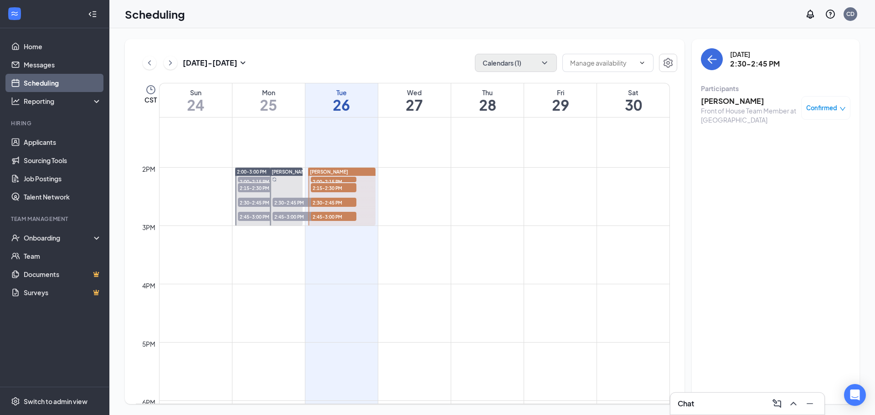
click at [819, 109] on span "Confirmed" at bounding box center [821, 107] width 31 height 9
click at [802, 170] on span "Mark as no-show" at bounding box center [799, 169] width 51 height 10
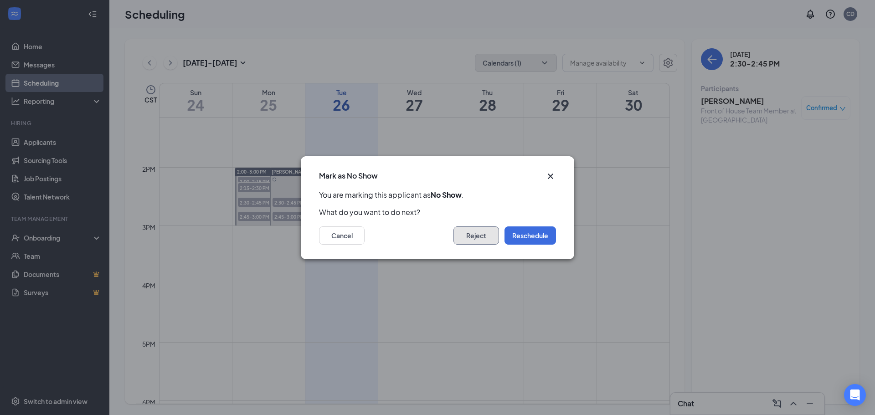
click at [483, 235] on button "Reject" at bounding box center [476, 236] width 46 height 18
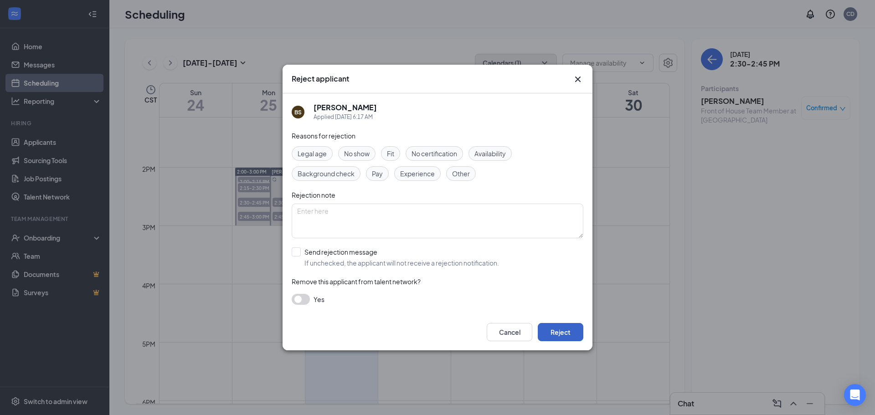
click at [564, 334] on button "Reject" at bounding box center [561, 332] width 46 height 18
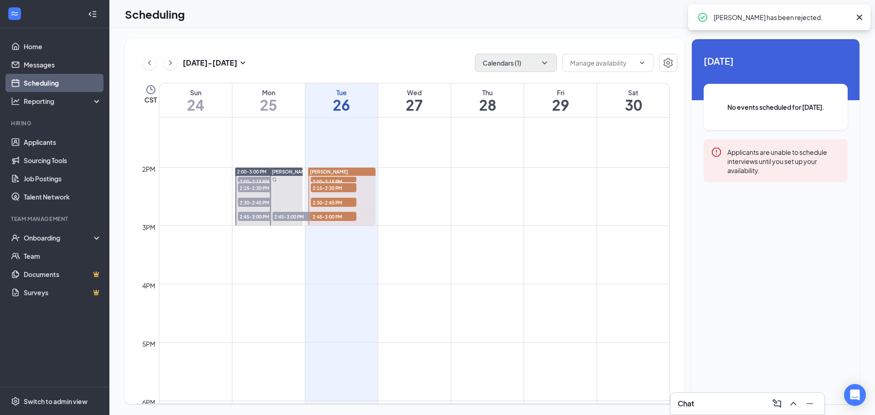
click at [289, 216] on span "2:45-3:00 PM" at bounding box center [296, 216] width 46 height 9
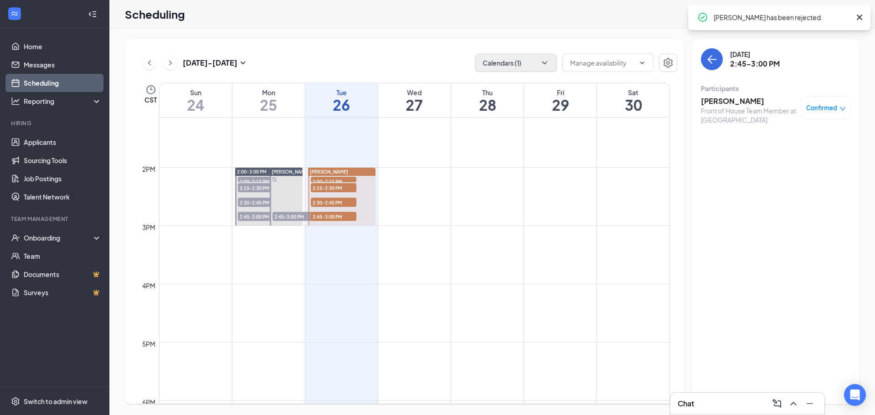
click at [824, 107] on span "Confirmed" at bounding box center [821, 107] width 31 height 9
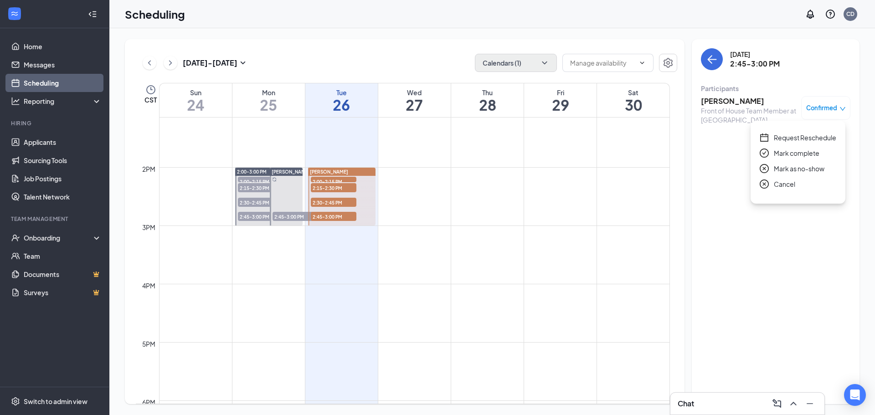
click at [805, 154] on span "Mark complete" at bounding box center [797, 153] width 46 height 10
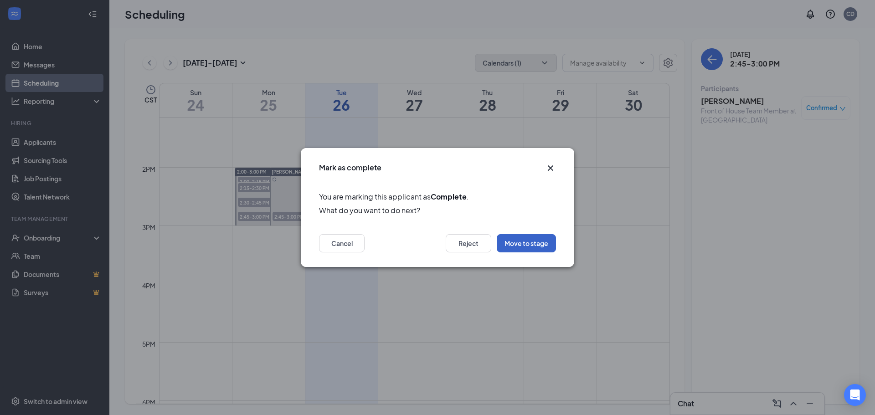
click at [529, 239] on button "Move to stage" at bounding box center [526, 243] width 59 height 18
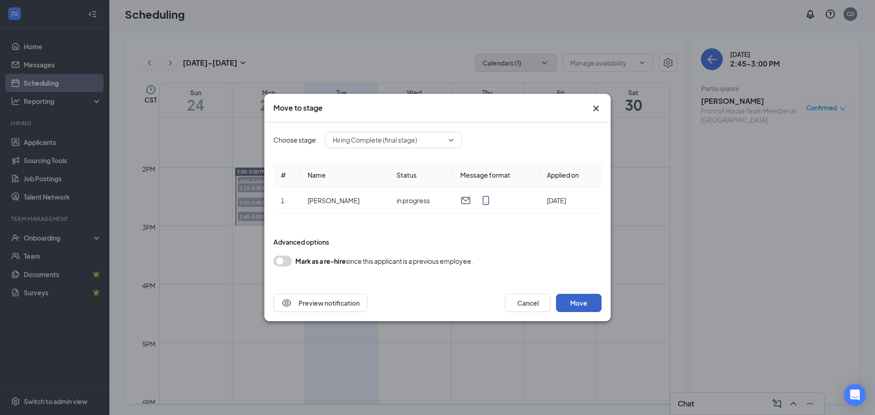
click at [577, 304] on button "Move" at bounding box center [579, 303] width 46 height 18
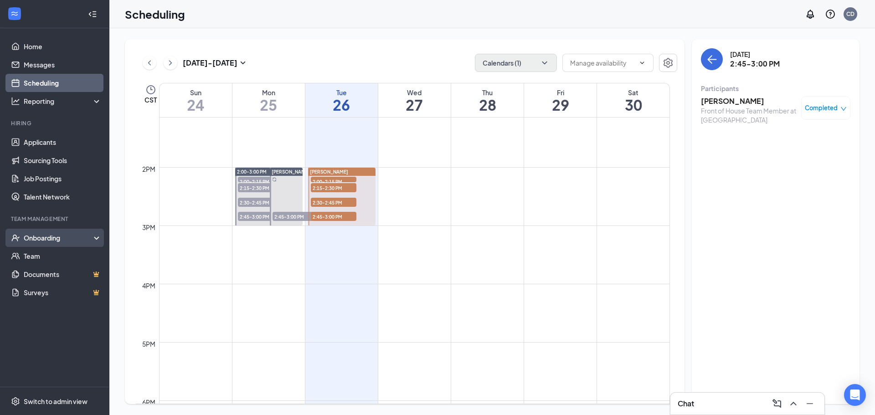
click at [67, 239] on div "Onboarding" at bounding box center [59, 237] width 70 height 9
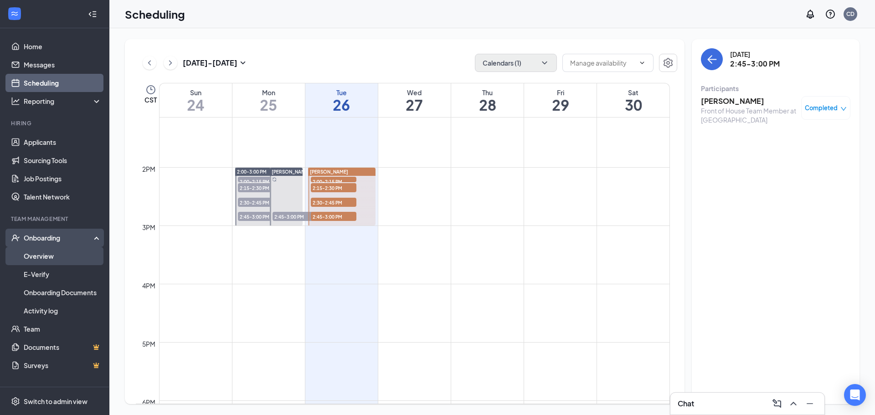
click at [56, 258] on link "Overview" at bounding box center [63, 256] width 78 height 18
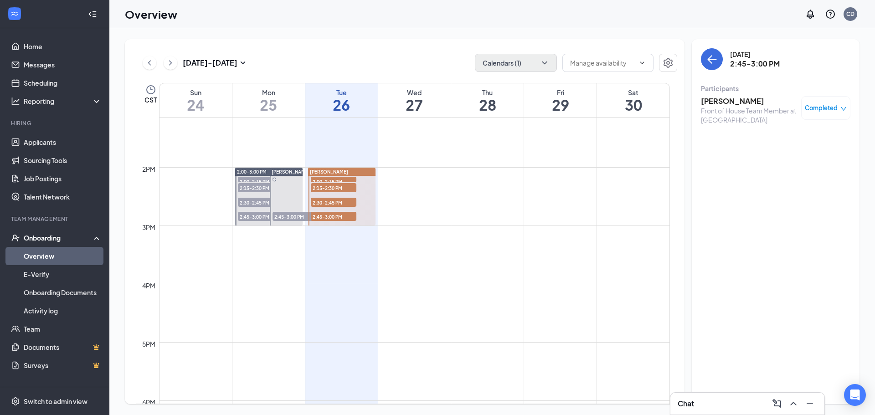
click at [42, 255] on link "Overview" at bounding box center [63, 256] width 78 height 18
click at [58, 236] on div "Onboarding" at bounding box center [59, 237] width 70 height 9
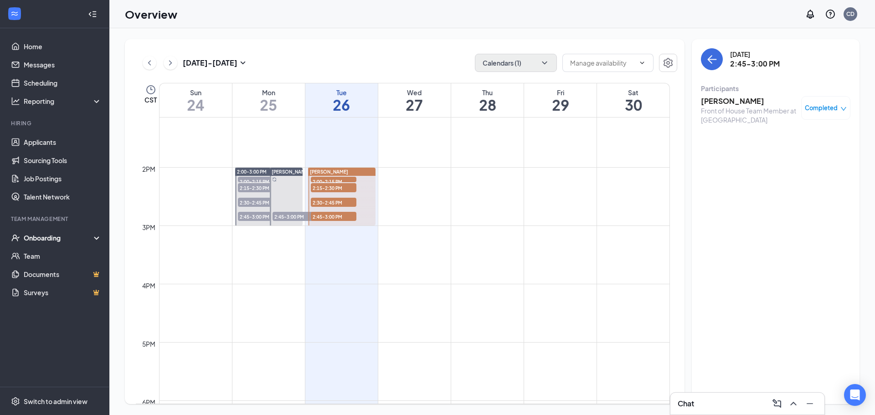
click at [56, 239] on div "Onboarding" at bounding box center [59, 237] width 70 height 9
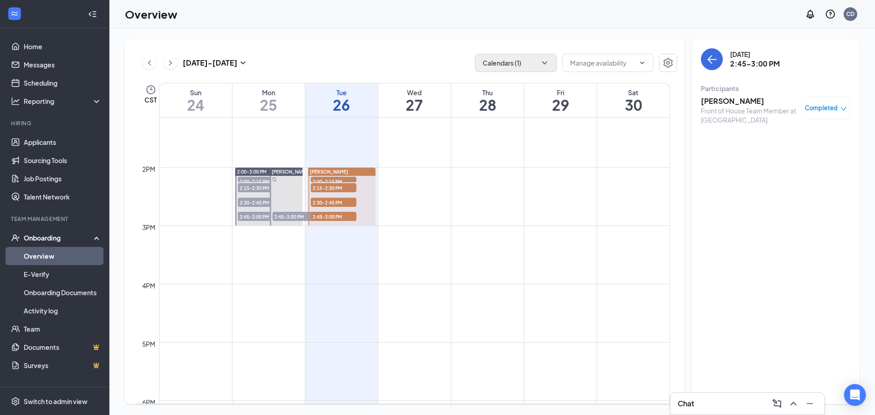
click at [52, 254] on link "Overview" at bounding box center [63, 256] width 78 height 18
click at [262, 317] on td at bounding box center [414, 320] width 511 height 15
click at [829, 108] on span "Completed" at bounding box center [821, 107] width 33 height 9
click at [826, 109] on span "Completed" at bounding box center [821, 107] width 33 height 9
click at [455, 336] on td at bounding box center [414, 335] width 511 height 15
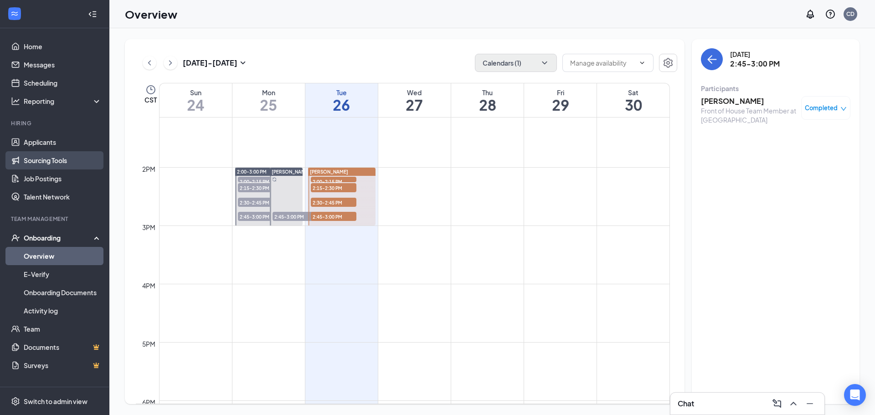
click at [51, 154] on link "Sourcing Tools" at bounding box center [63, 160] width 78 height 18
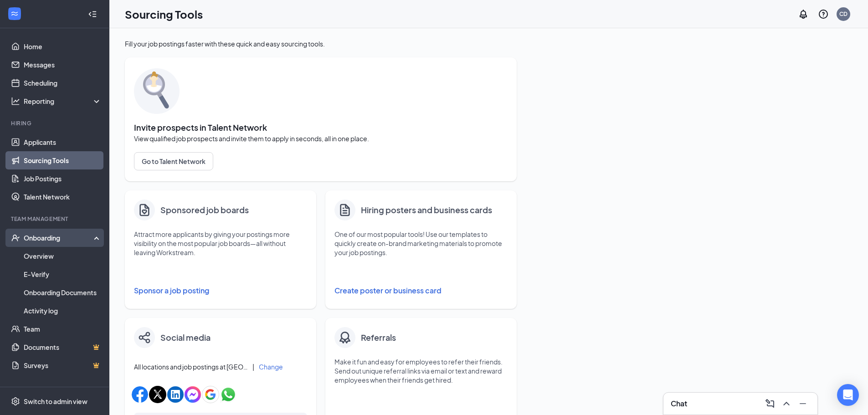
click at [57, 237] on div "Onboarding" at bounding box center [59, 237] width 70 height 9
click at [41, 258] on link "Overview" at bounding box center [63, 256] width 78 height 18
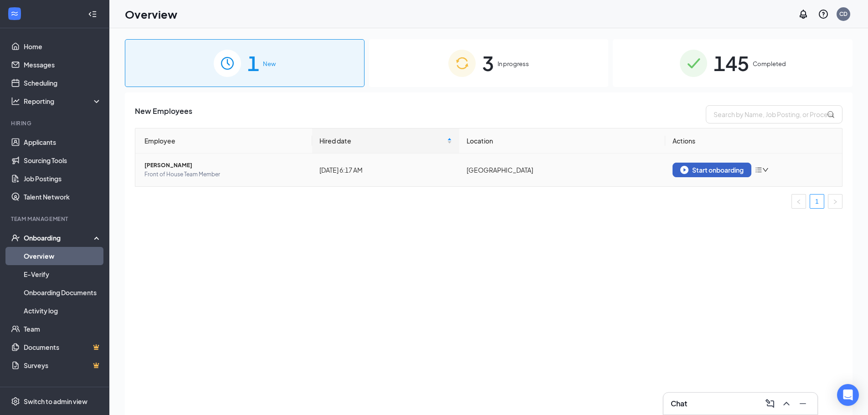
click at [721, 172] on div "Start onboarding" at bounding box center [711, 170] width 63 height 8
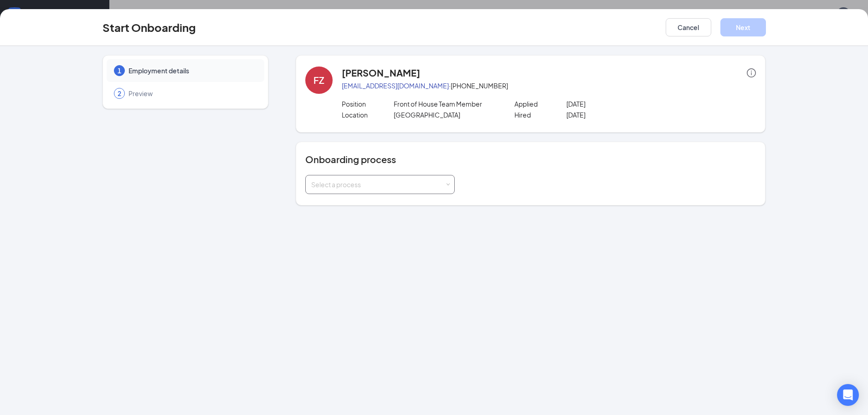
click at [445, 185] on div "Select a process" at bounding box center [380, 184] width 138 height 18
click at [365, 205] on span "Team Member Onboarding" at bounding box center [349, 204] width 81 height 8
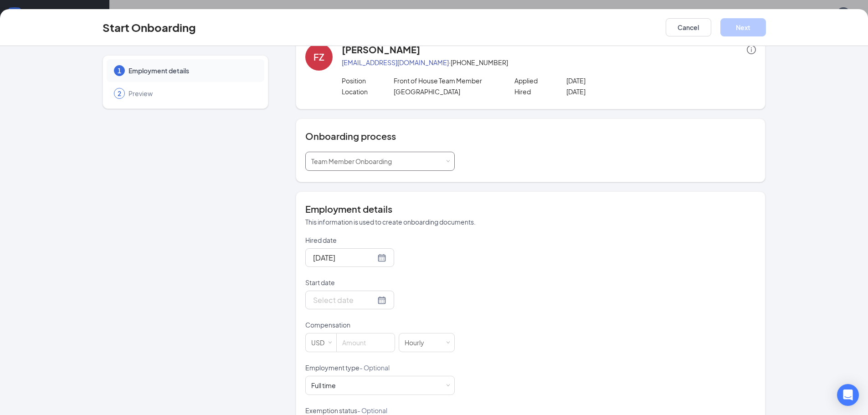
scroll to position [46, 0]
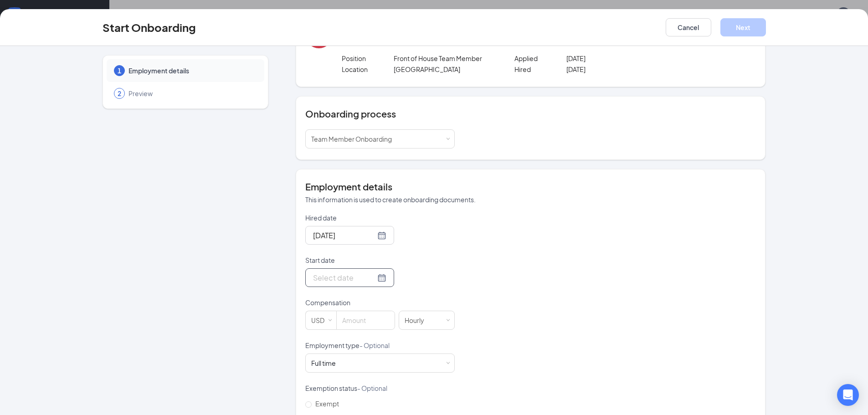
click at [373, 278] on div at bounding box center [349, 277] width 73 height 11
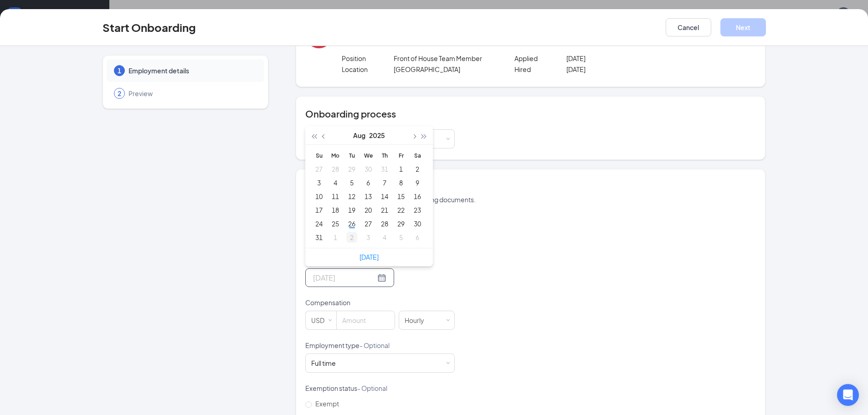
type input "[DATE]"
click at [347, 237] on div "2" at bounding box center [351, 237] width 11 height 11
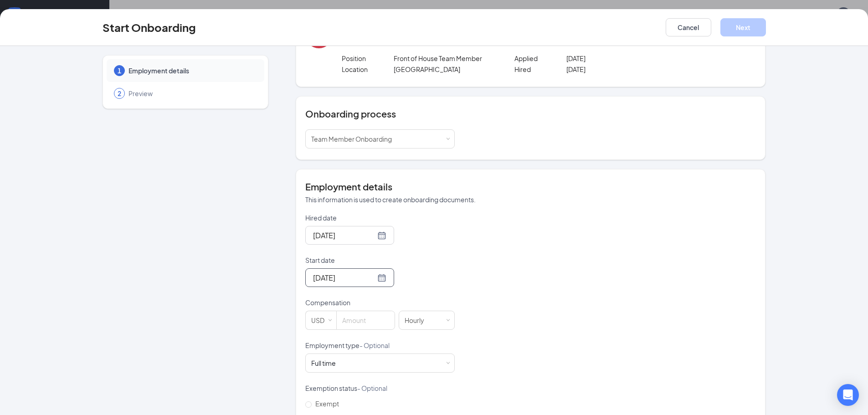
click at [448, 283] on div "[DATE]" at bounding box center [379, 277] width 149 height 19
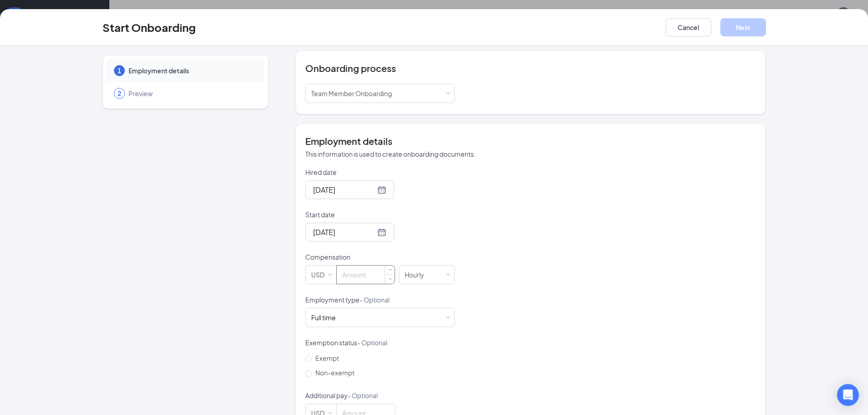
click at [366, 276] on input at bounding box center [366, 275] width 58 height 18
type input "13"
click at [475, 335] on div "Hired date [DATE] Start date [DATE] [DATE] Su Mo Tu We Th Fr Sa 31 1 2 3 4 5 6 …" at bounding box center [530, 295] width 451 height 255
click at [448, 315] on div "Full time Works 30+ hours per week and is reasonably expected to work" at bounding box center [379, 317] width 149 height 19
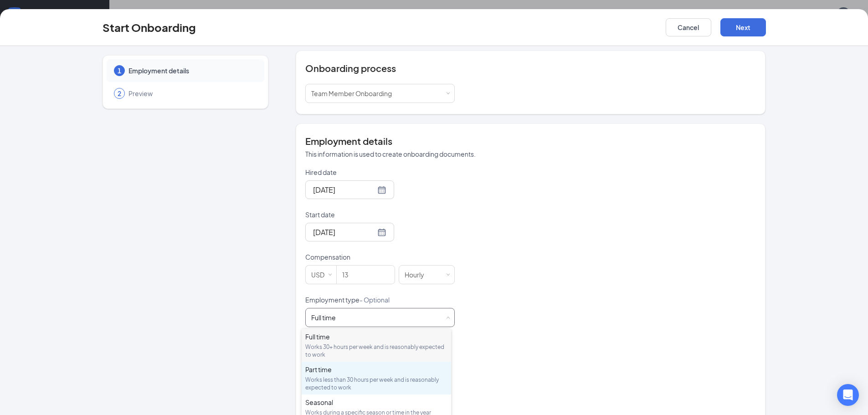
click at [334, 373] on div "Part time" at bounding box center [376, 369] width 142 height 9
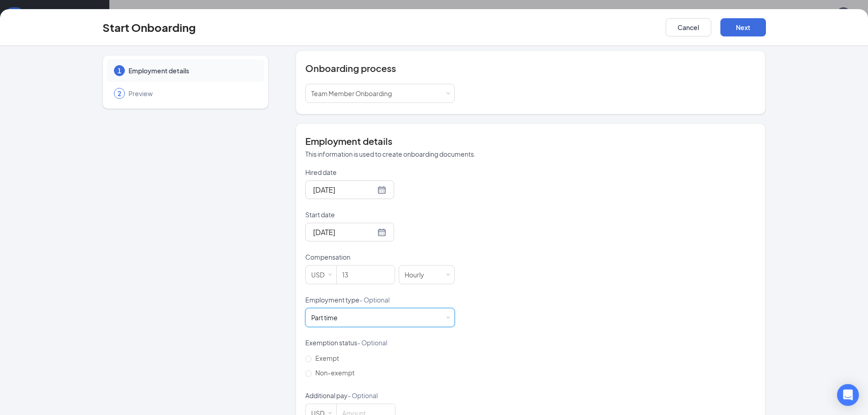
click at [485, 328] on div "Hired date [DATE] Start date [DATE] [DATE] Su Mo Tu We Th Fr Sa 31 1 2 3 4 5 6 …" at bounding box center [530, 295] width 451 height 255
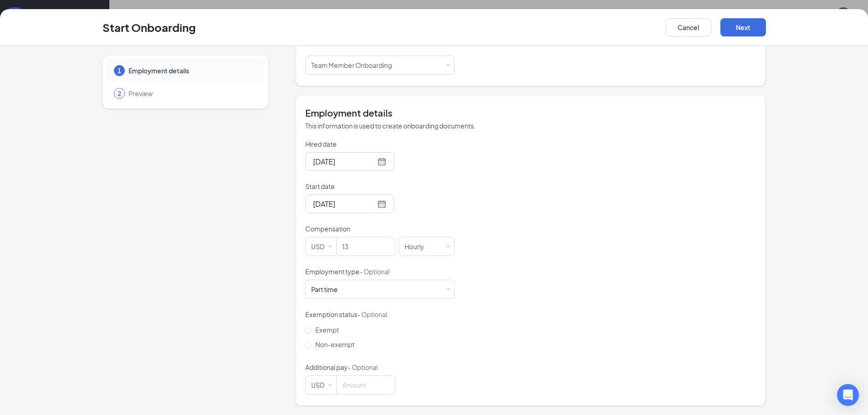
scroll to position [41, 0]
click at [748, 24] on button "Next" at bounding box center [744, 27] width 46 height 18
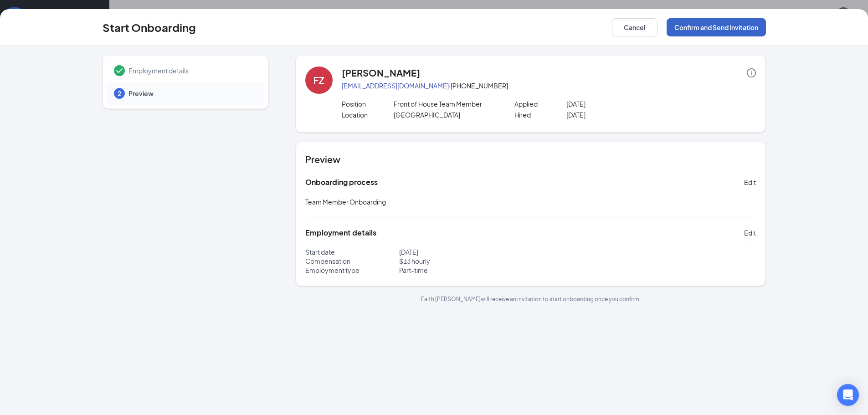
click at [707, 26] on button "Confirm and Send Invitation" at bounding box center [716, 27] width 99 height 18
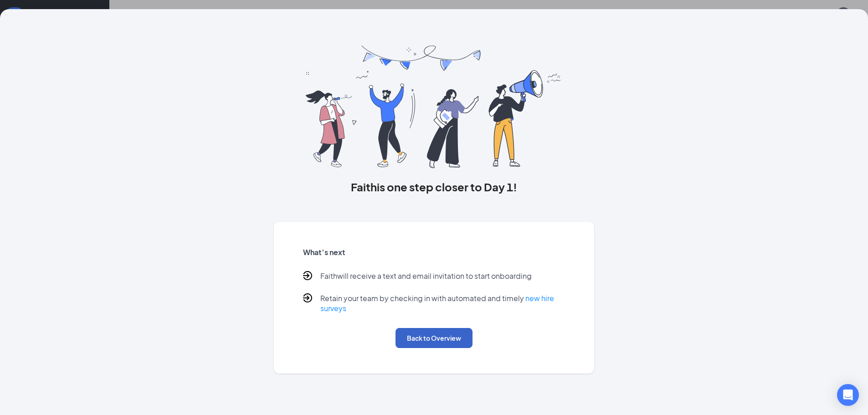
click at [436, 336] on button "Back to Overview" at bounding box center [434, 338] width 77 height 20
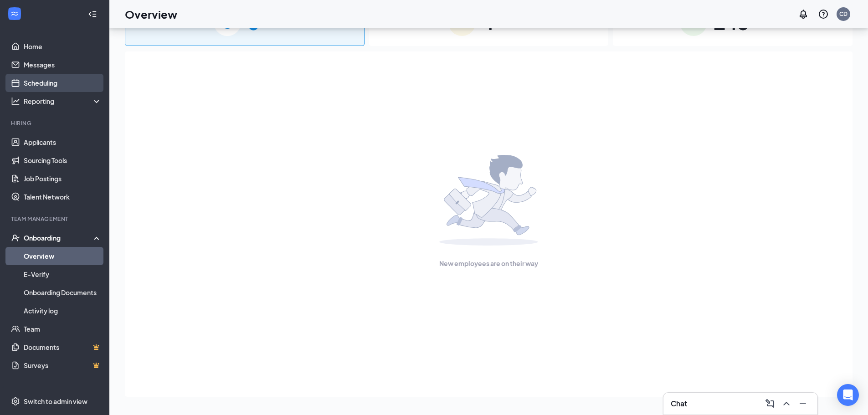
click at [42, 83] on link "Scheduling" at bounding box center [63, 83] width 78 height 18
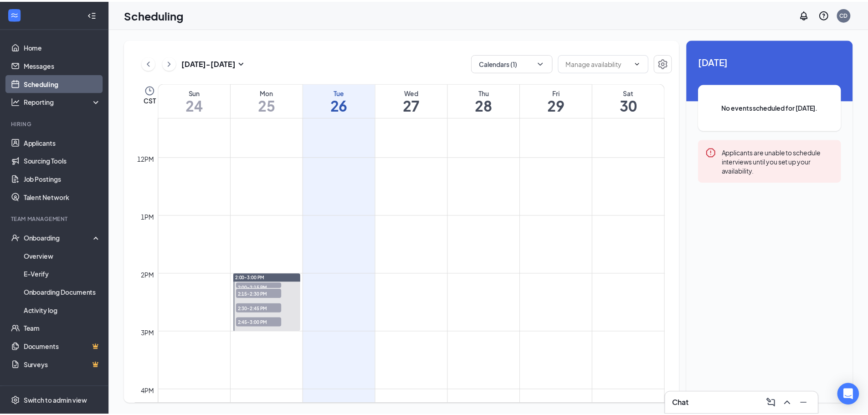
scroll to position [721, 0]
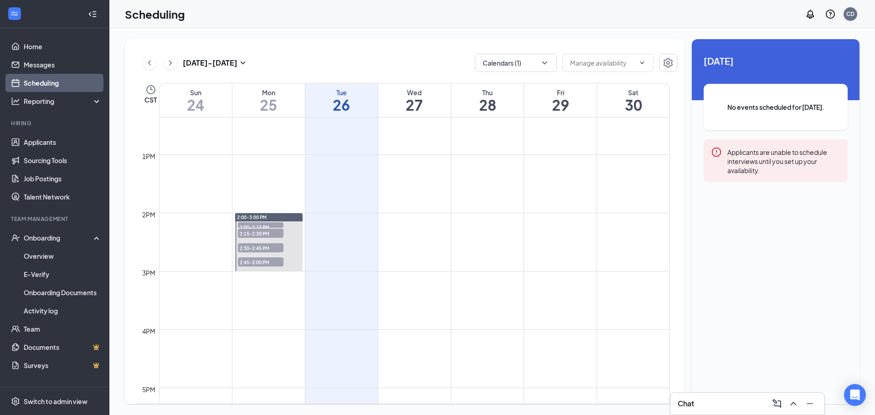
click at [259, 225] on span "2:00-2:15 PM" at bounding box center [261, 226] width 46 height 9
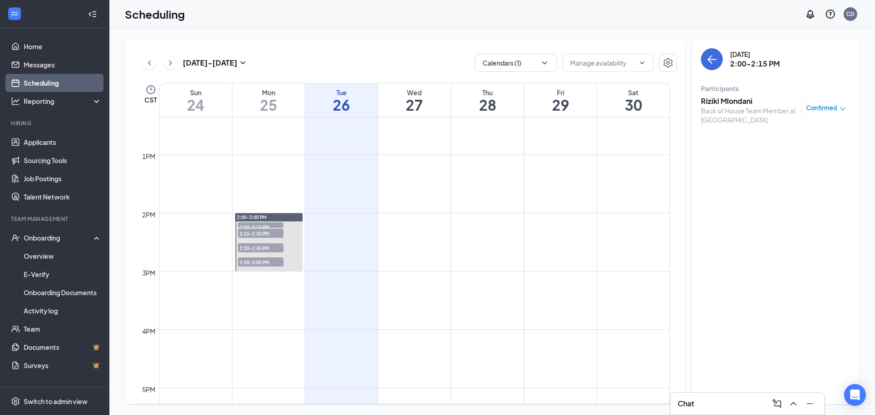
click at [817, 108] on span "Confirmed" at bounding box center [821, 107] width 31 height 9
click at [805, 149] on span "Mark complete" at bounding box center [797, 149] width 46 height 10
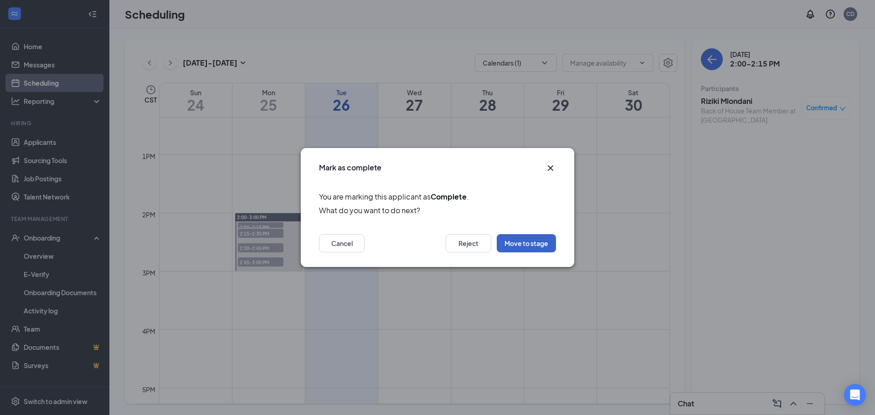
click at [531, 241] on button "Move to stage" at bounding box center [526, 243] width 59 height 18
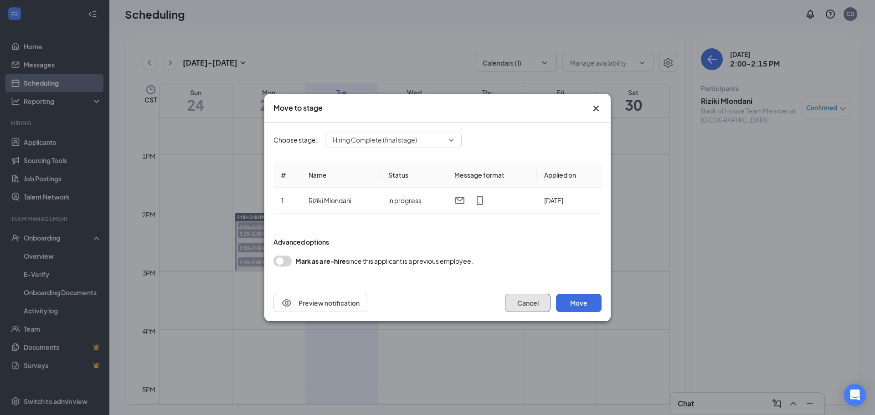
click at [539, 302] on button "Cancel" at bounding box center [528, 303] width 46 height 18
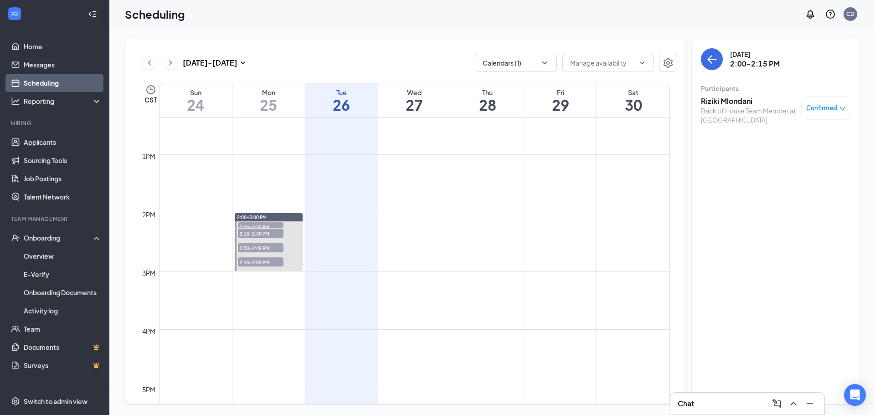
click at [839, 105] on div "Confirmed" at bounding box center [826, 107] width 40 height 9
click at [791, 151] on span "Mark complete" at bounding box center [797, 149] width 46 height 10
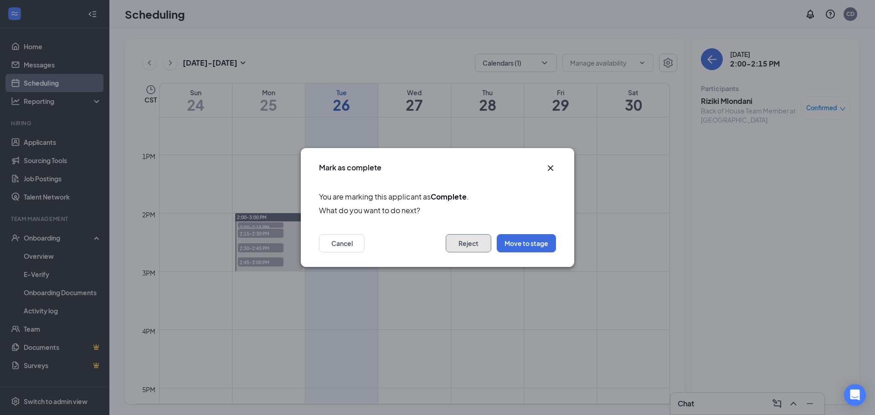
click at [466, 244] on button "Reject" at bounding box center [469, 243] width 46 height 18
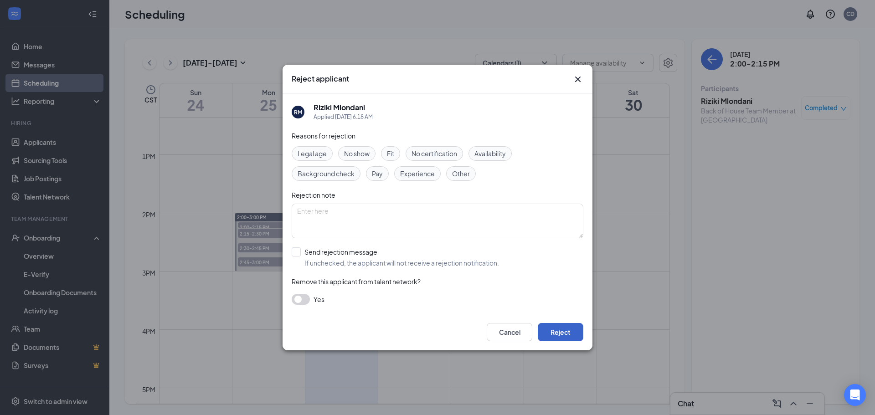
click at [554, 335] on button "Reject" at bounding box center [561, 332] width 46 height 18
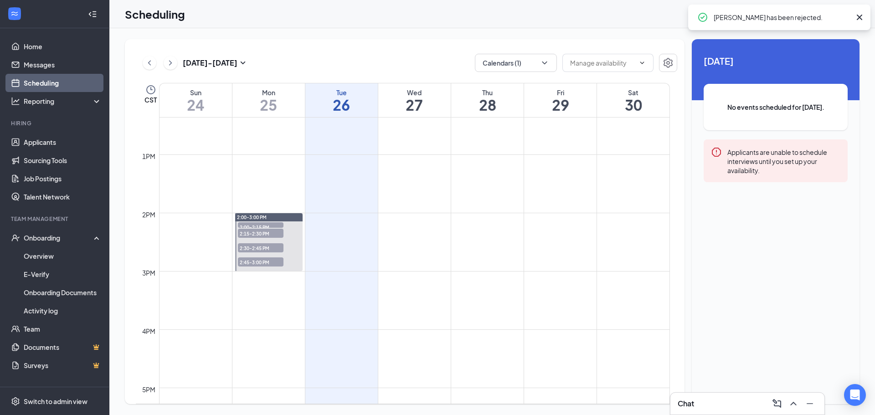
click at [259, 224] on span "2:00-2:15 PM" at bounding box center [261, 226] width 46 height 9
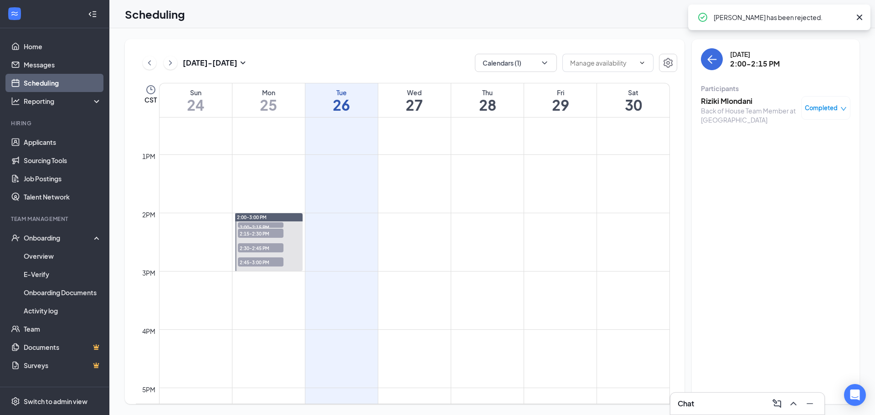
click at [258, 233] on span "2:15-2:30 PM" at bounding box center [261, 233] width 46 height 9
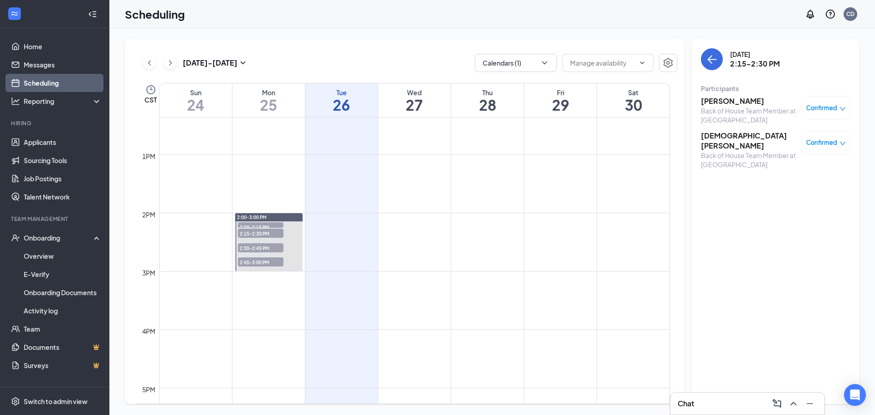
click at [826, 109] on span "Confirmed" at bounding box center [821, 107] width 31 height 9
click at [807, 149] on span "Mark complete" at bounding box center [797, 149] width 46 height 10
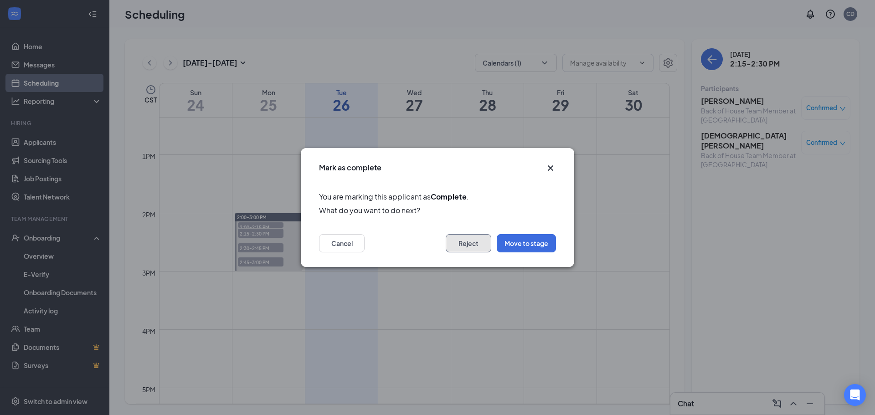
click at [469, 241] on button "Reject" at bounding box center [469, 243] width 46 height 18
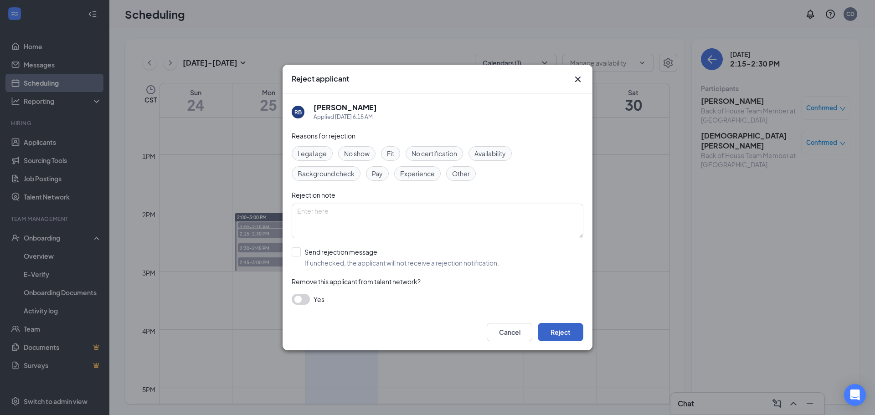
click at [563, 331] on button "Reject" at bounding box center [561, 332] width 46 height 18
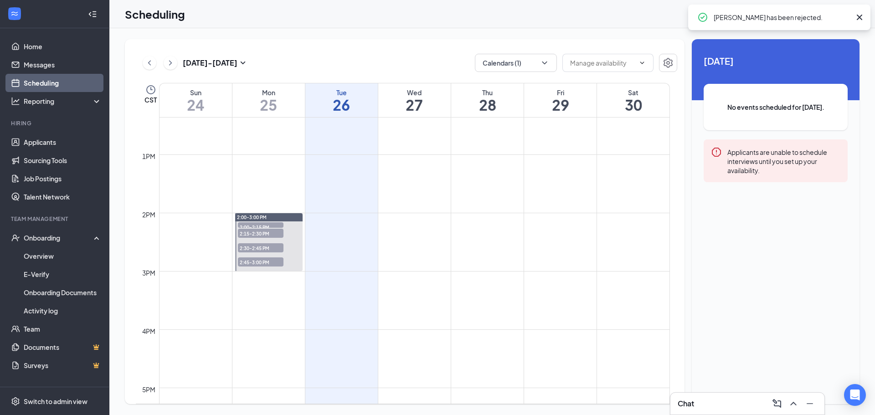
click at [263, 233] on span "2:15-2:30 PM" at bounding box center [261, 233] width 46 height 9
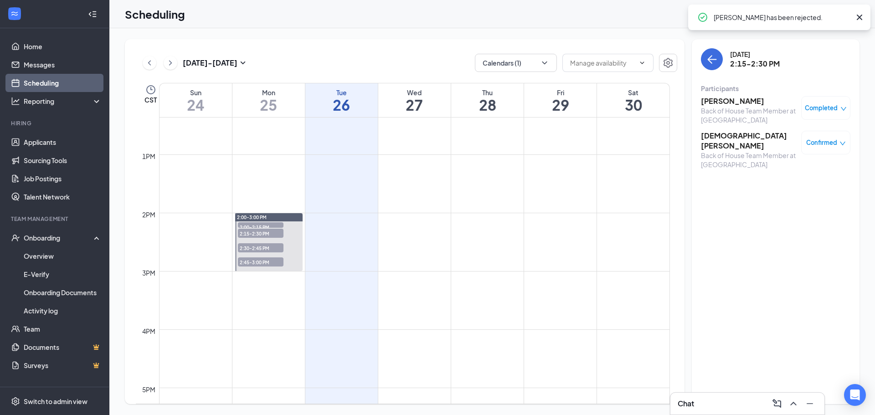
click at [840, 144] on icon "down" at bounding box center [843, 143] width 6 height 6
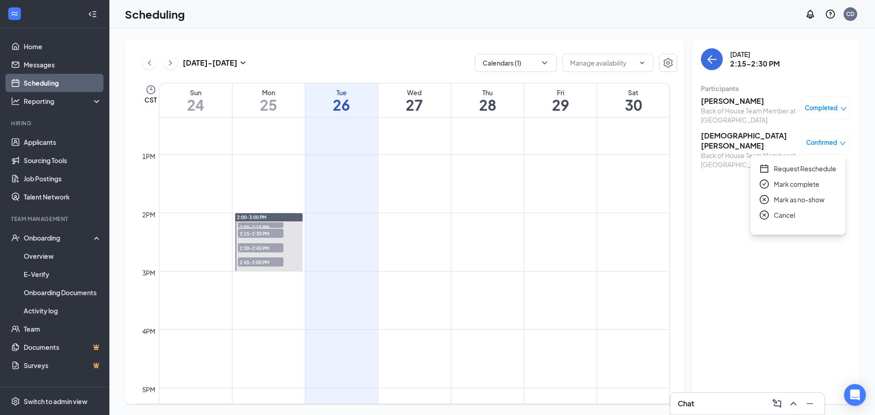
click at [800, 199] on span "Mark as no-show" at bounding box center [799, 200] width 51 height 10
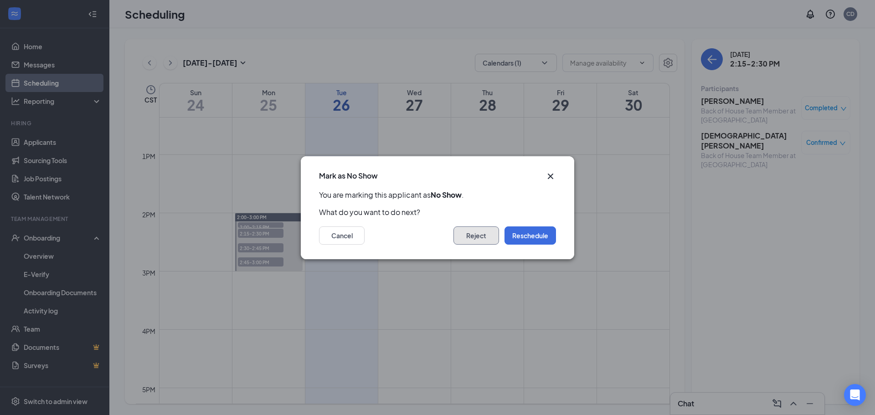
click at [483, 237] on button "Reject" at bounding box center [476, 236] width 46 height 18
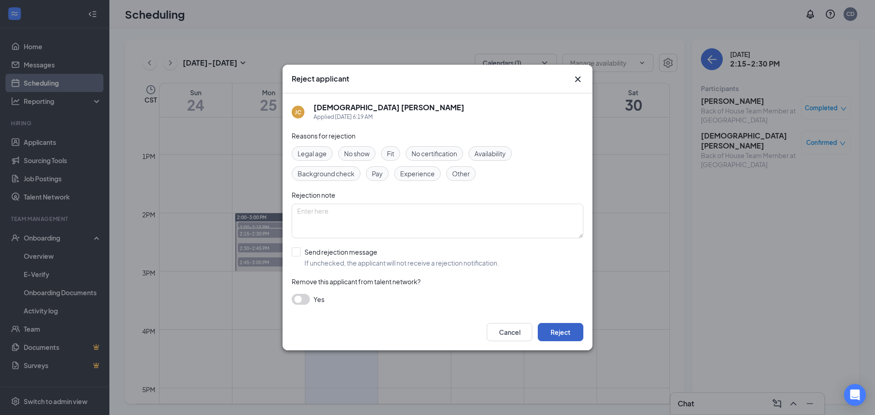
click at [563, 330] on button "Reject" at bounding box center [561, 332] width 46 height 18
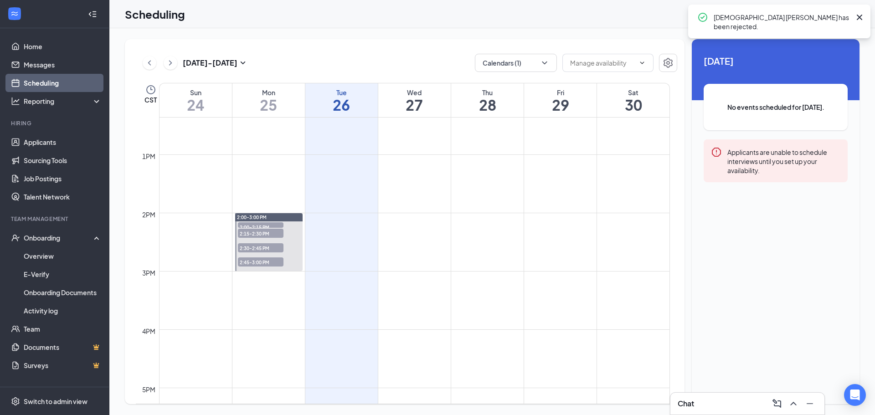
click at [260, 248] on span "2:30-2:45 PM" at bounding box center [261, 247] width 46 height 9
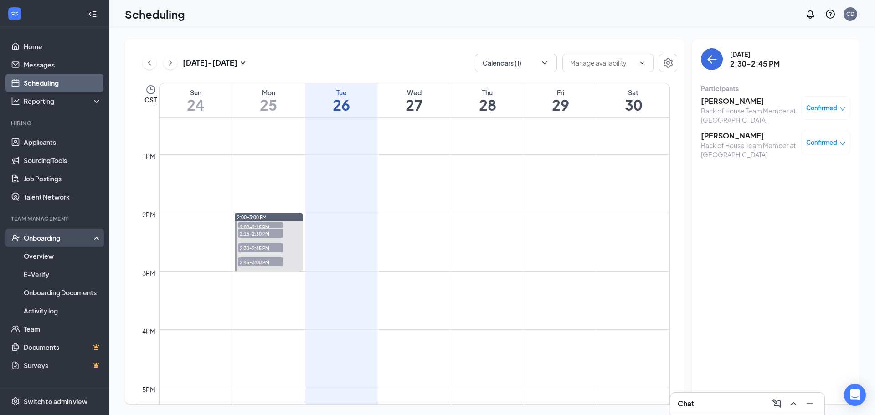
click at [51, 240] on div "Onboarding" at bounding box center [59, 237] width 70 height 9
click at [48, 239] on div "Onboarding" at bounding box center [59, 237] width 70 height 9
click at [39, 256] on link "Overview" at bounding box center [63, 256] width 78 height 18
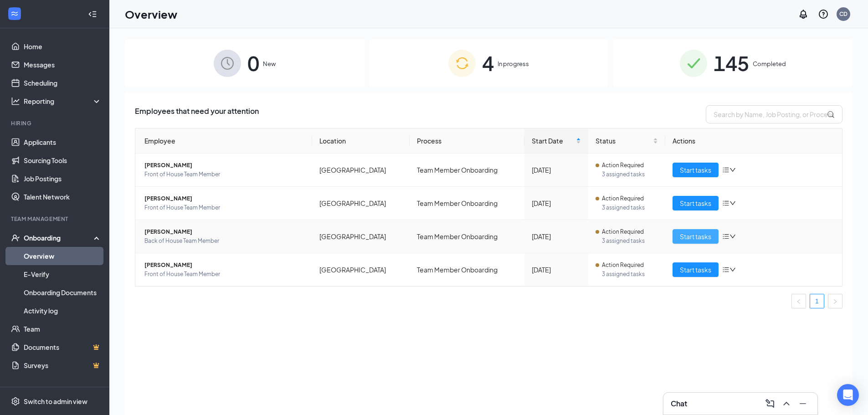
click at [694, 233] on span "Start tasks" at bounding box center [695, 237] width 31 height 10
